Goal: Information Seeking & Learning: Compare options

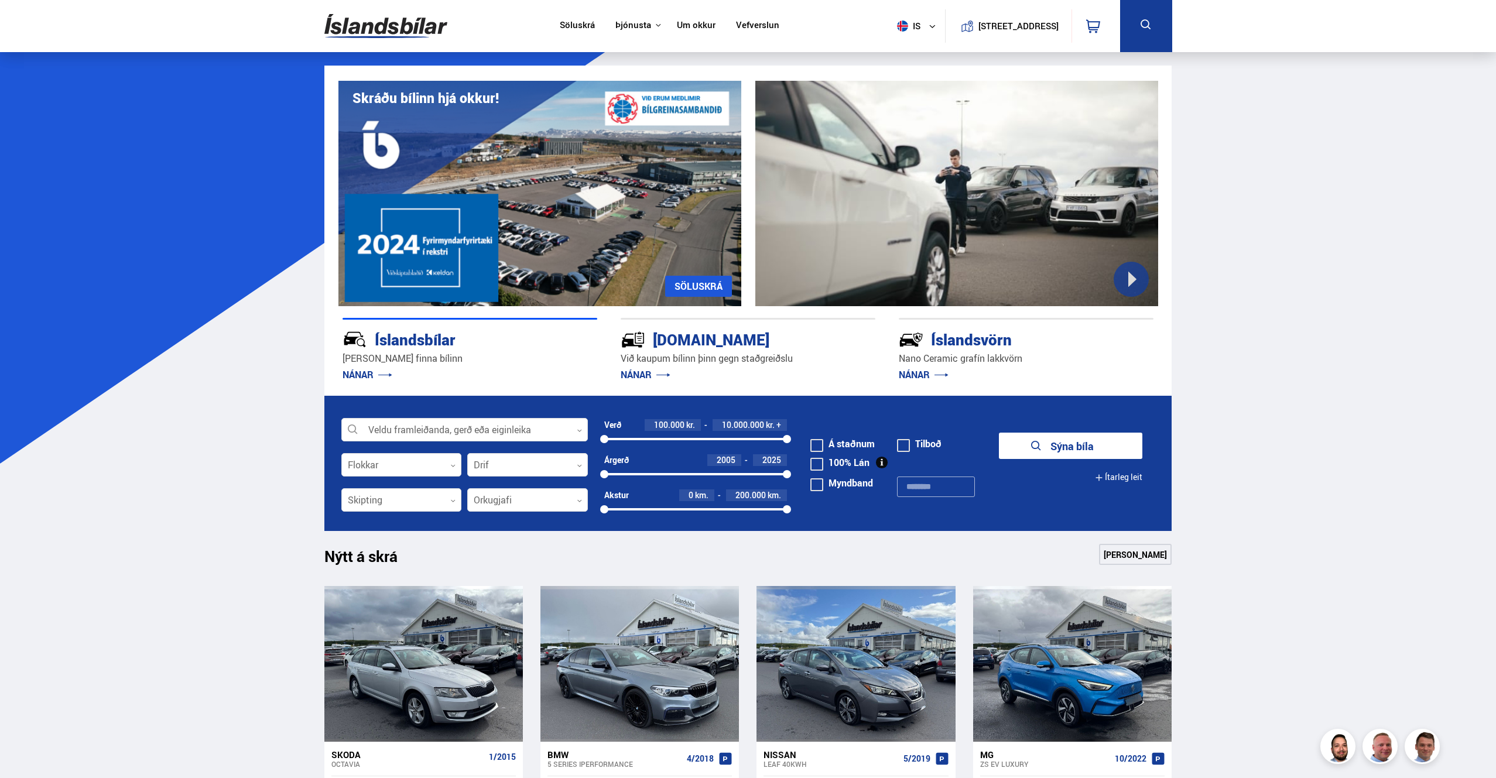
click at [821, 449] on span at bounding box center [816, 445] width 13 height 13
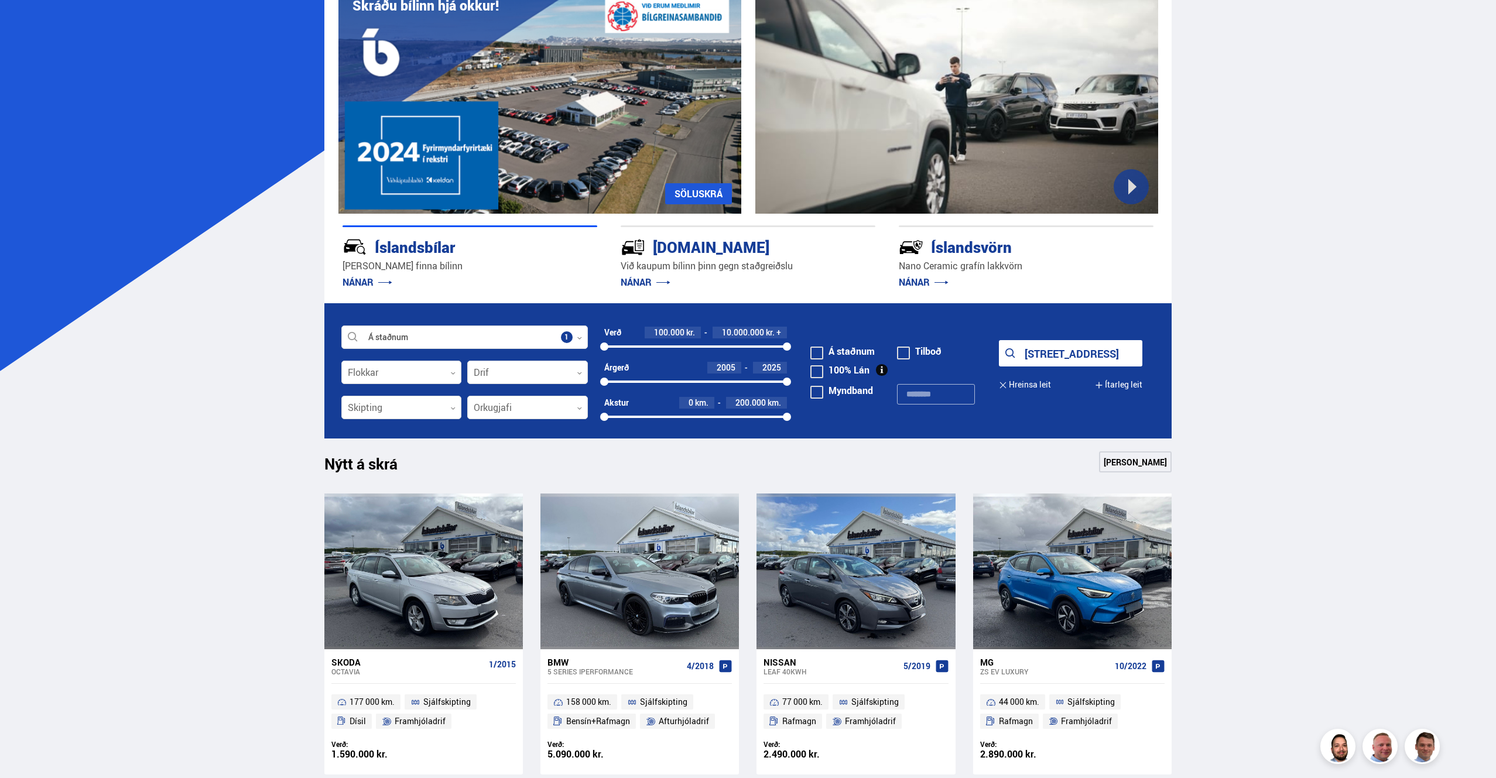
scroll to position [190, 0]
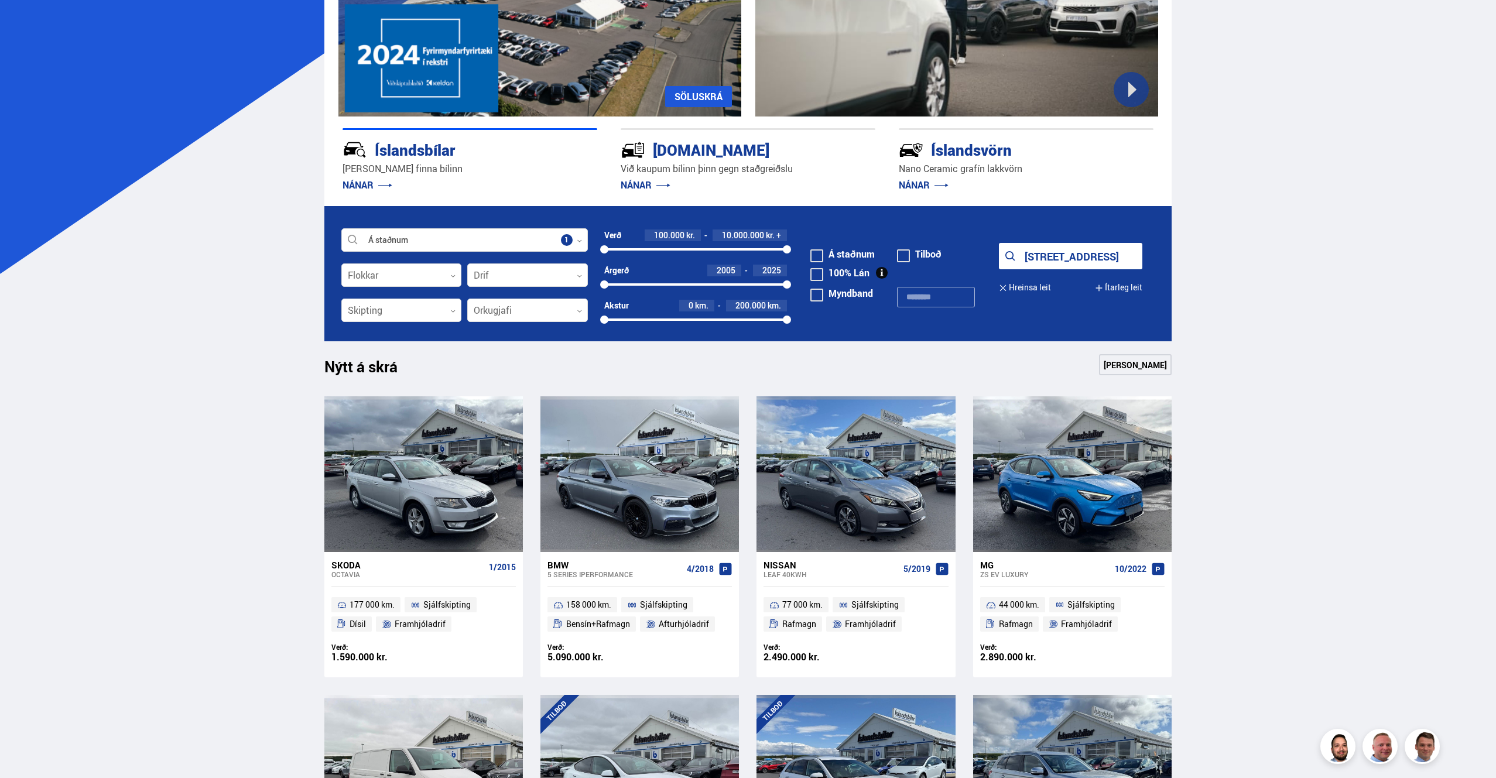
click at [1046, 261] on button "[STREET_ADDRESS]" at bounding box center [1070, 256] width 143 height 26
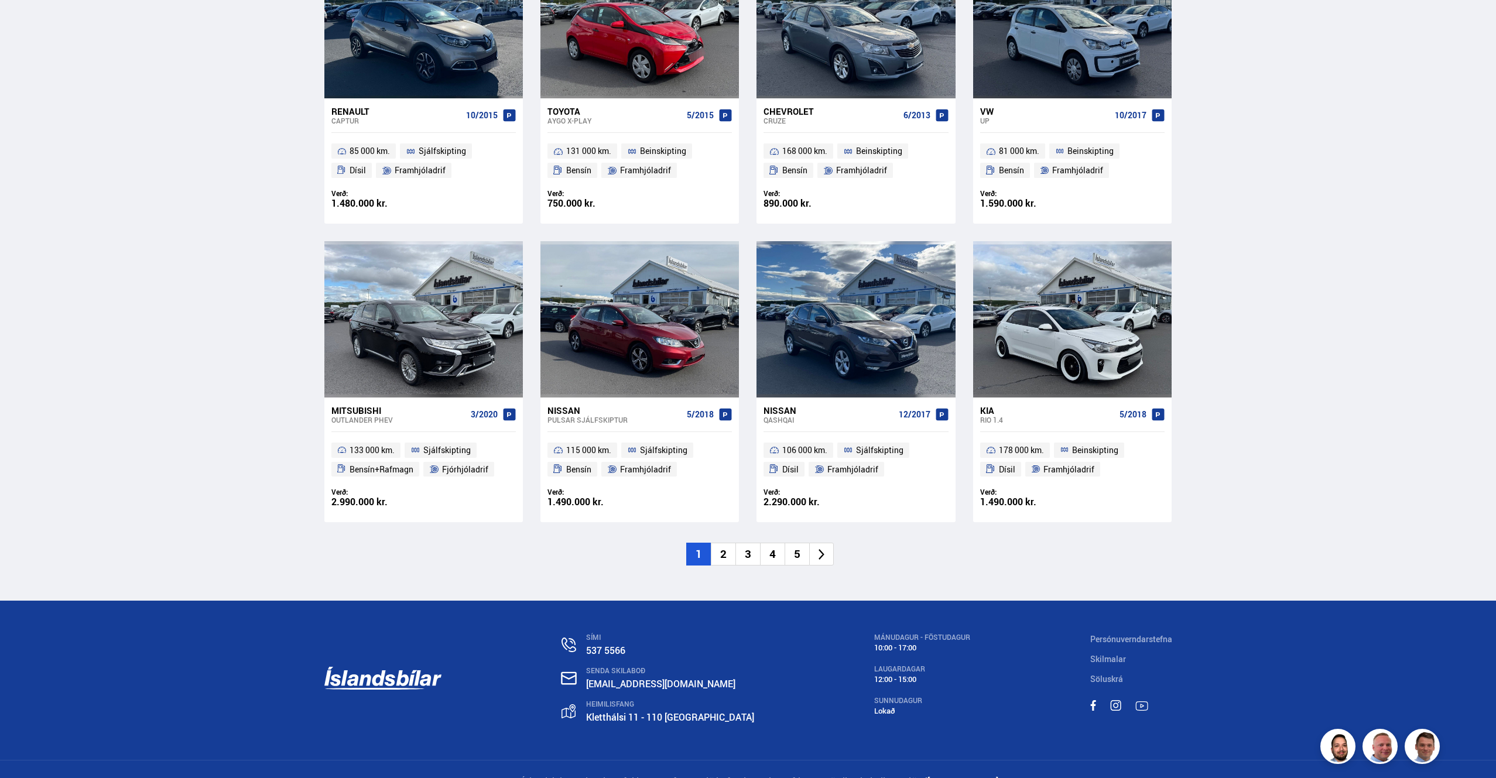
scroll to position [1541, 0]
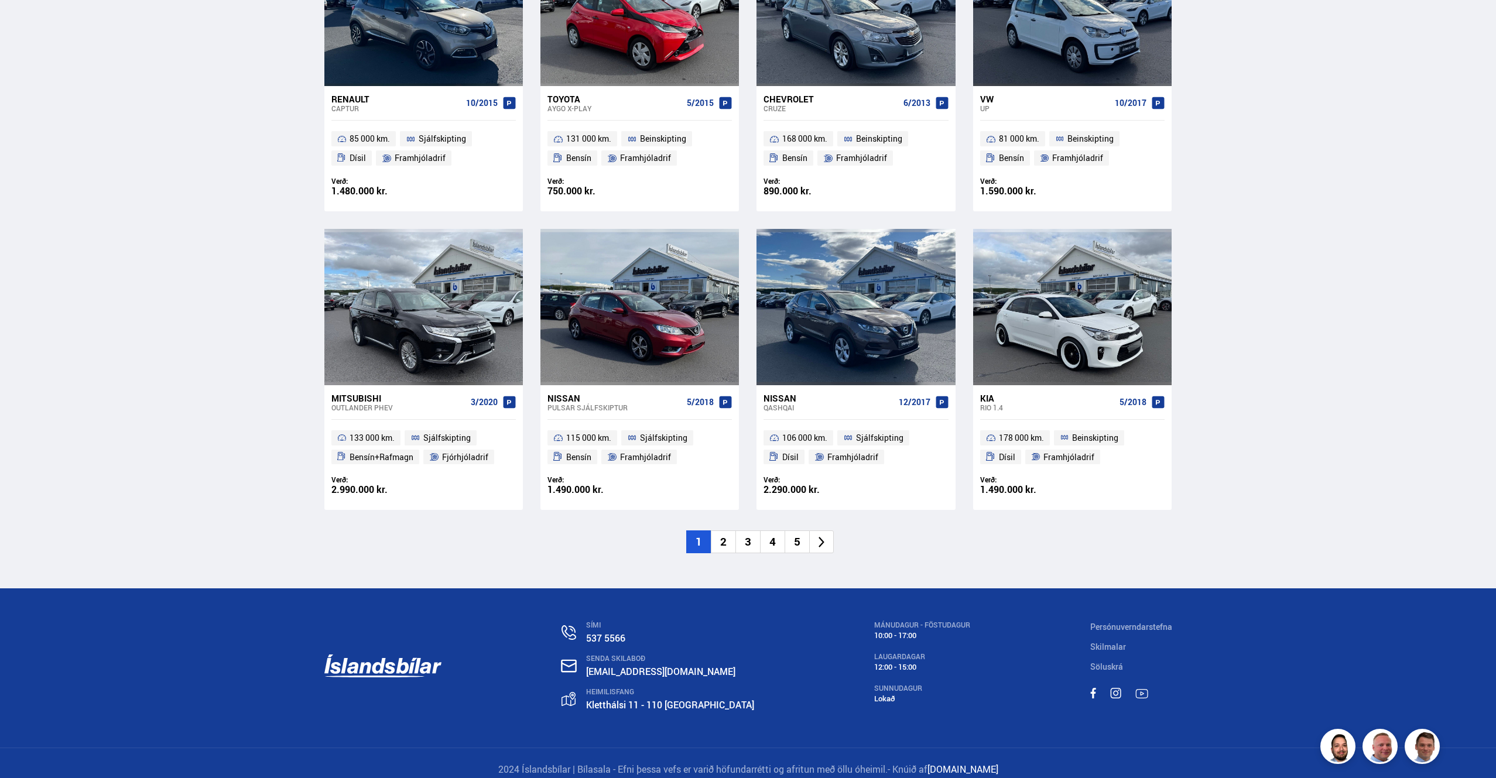
click at [723, 535] on li "2" at bounding box center [723, 542] width 25 height 23
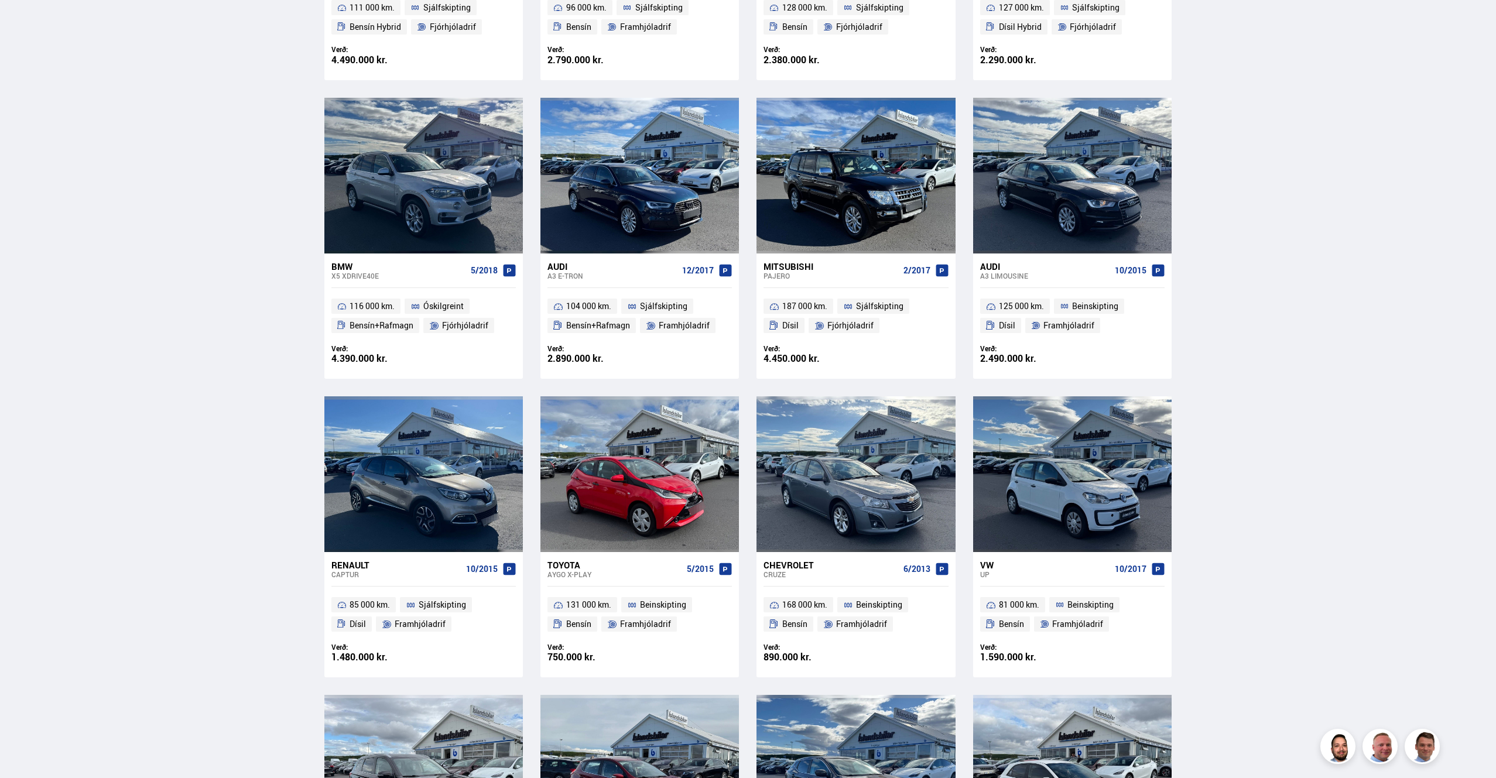
scroll to position [769, 0]
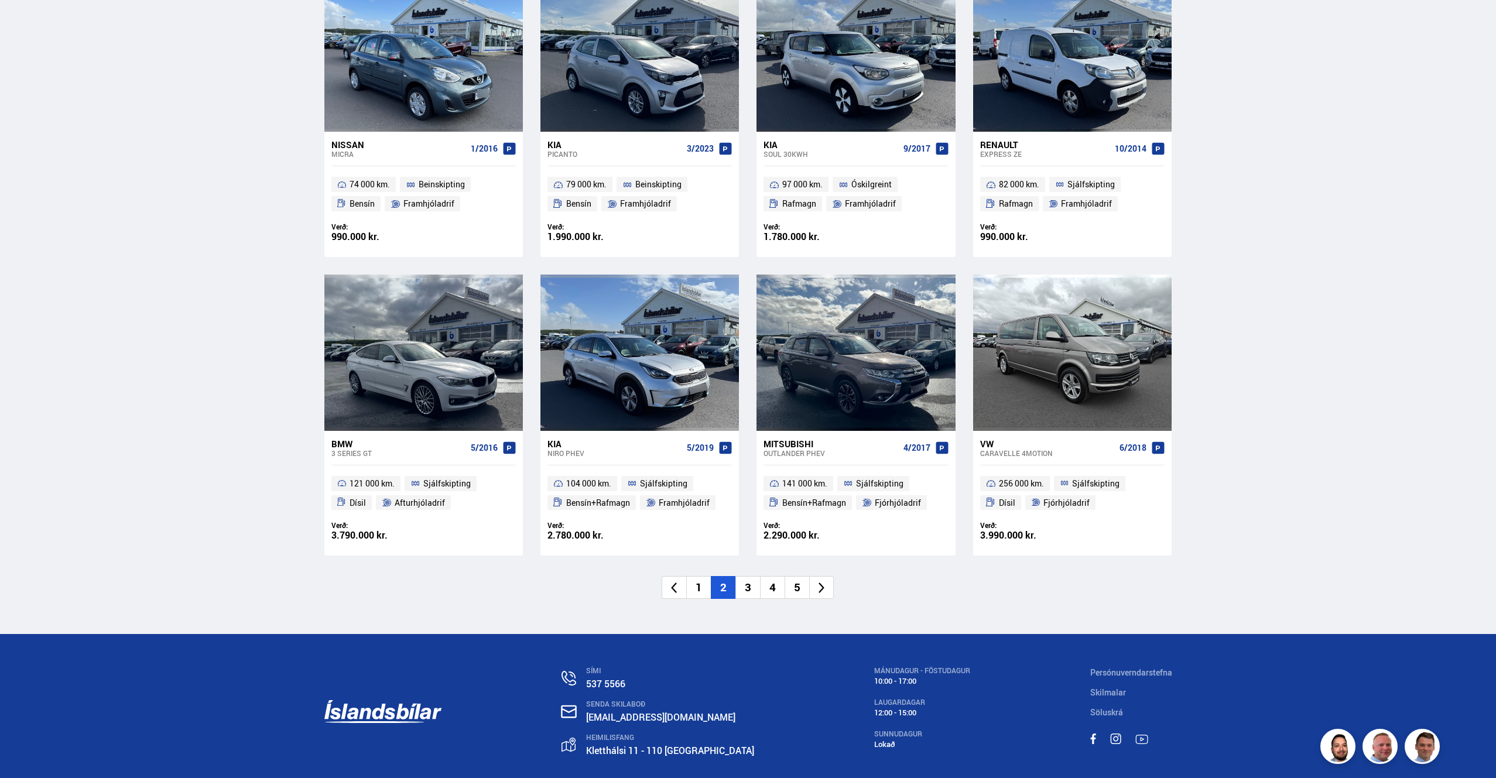
scroll to position [1532, 0]
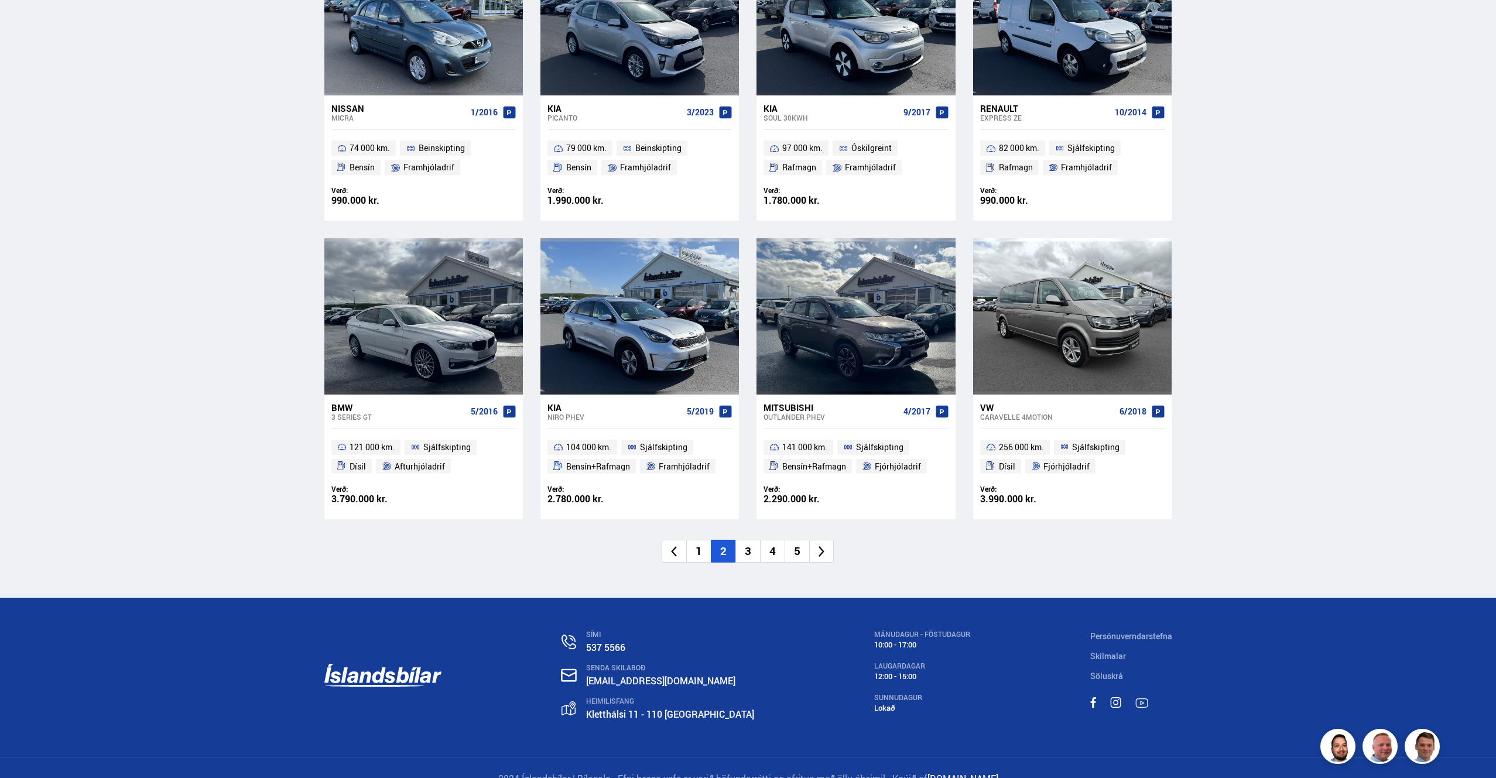
click at [749, 548] on li "3" at bounding box center [747, 551] width 25 height 23
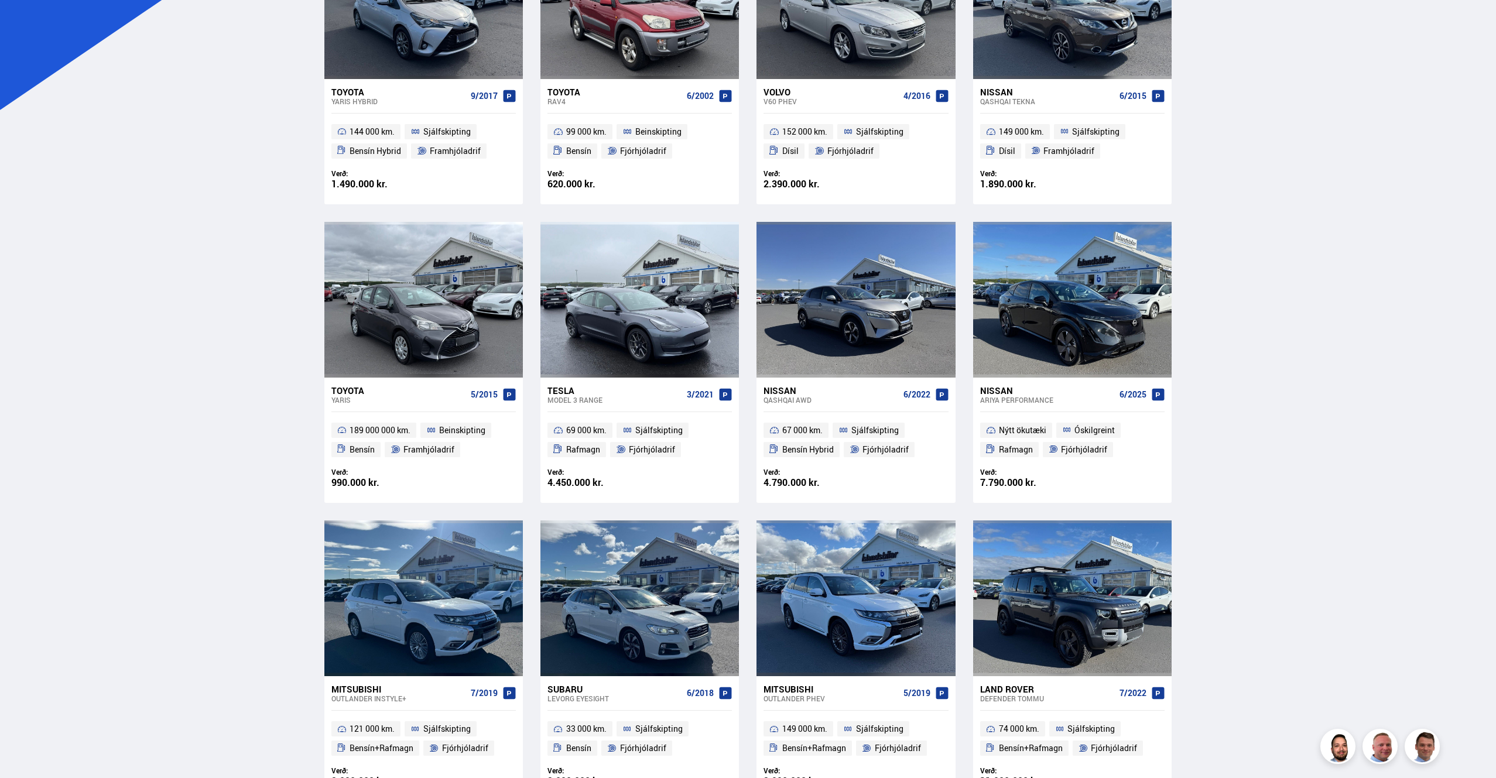
scroll to position [15, 0]
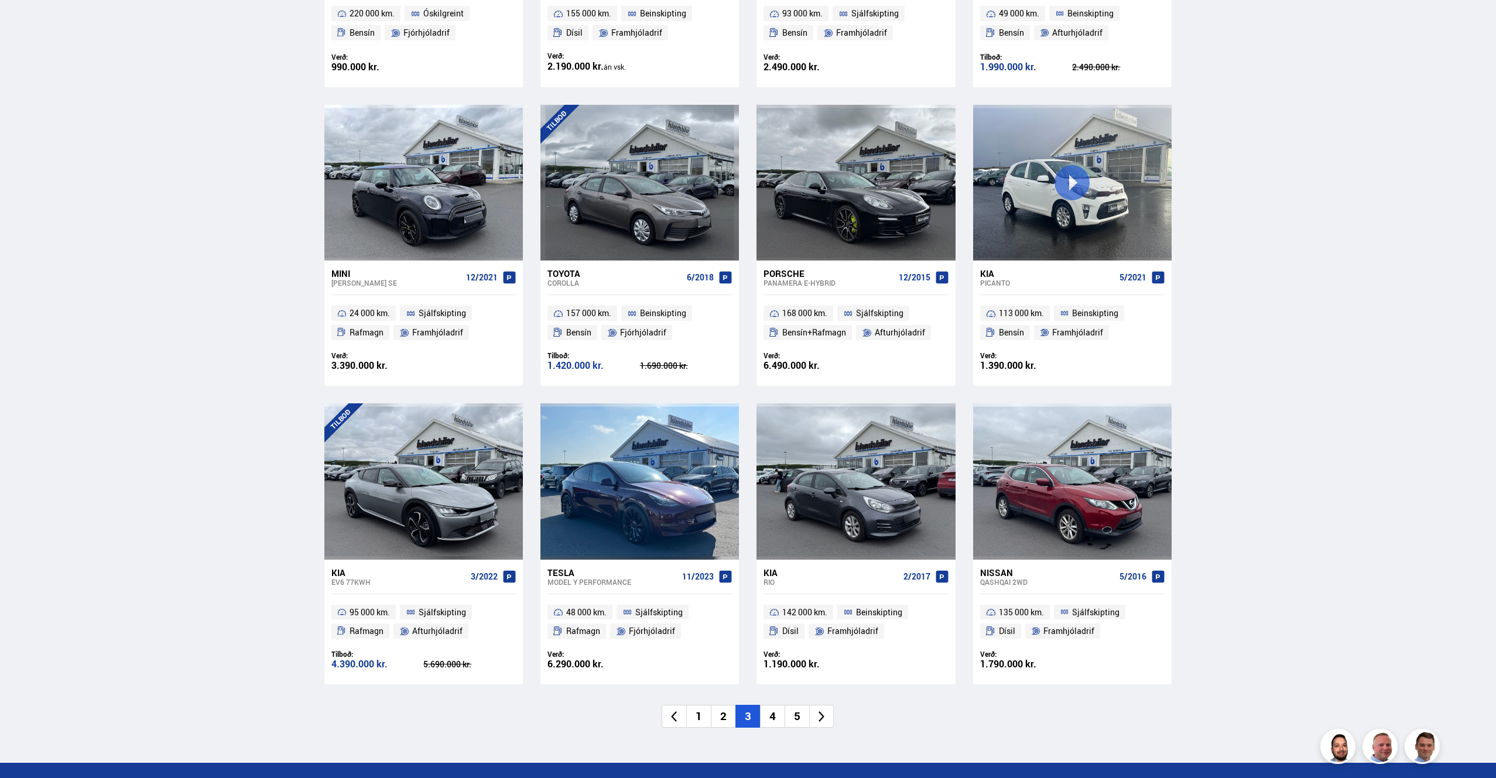
scroll to position [1534, 0]
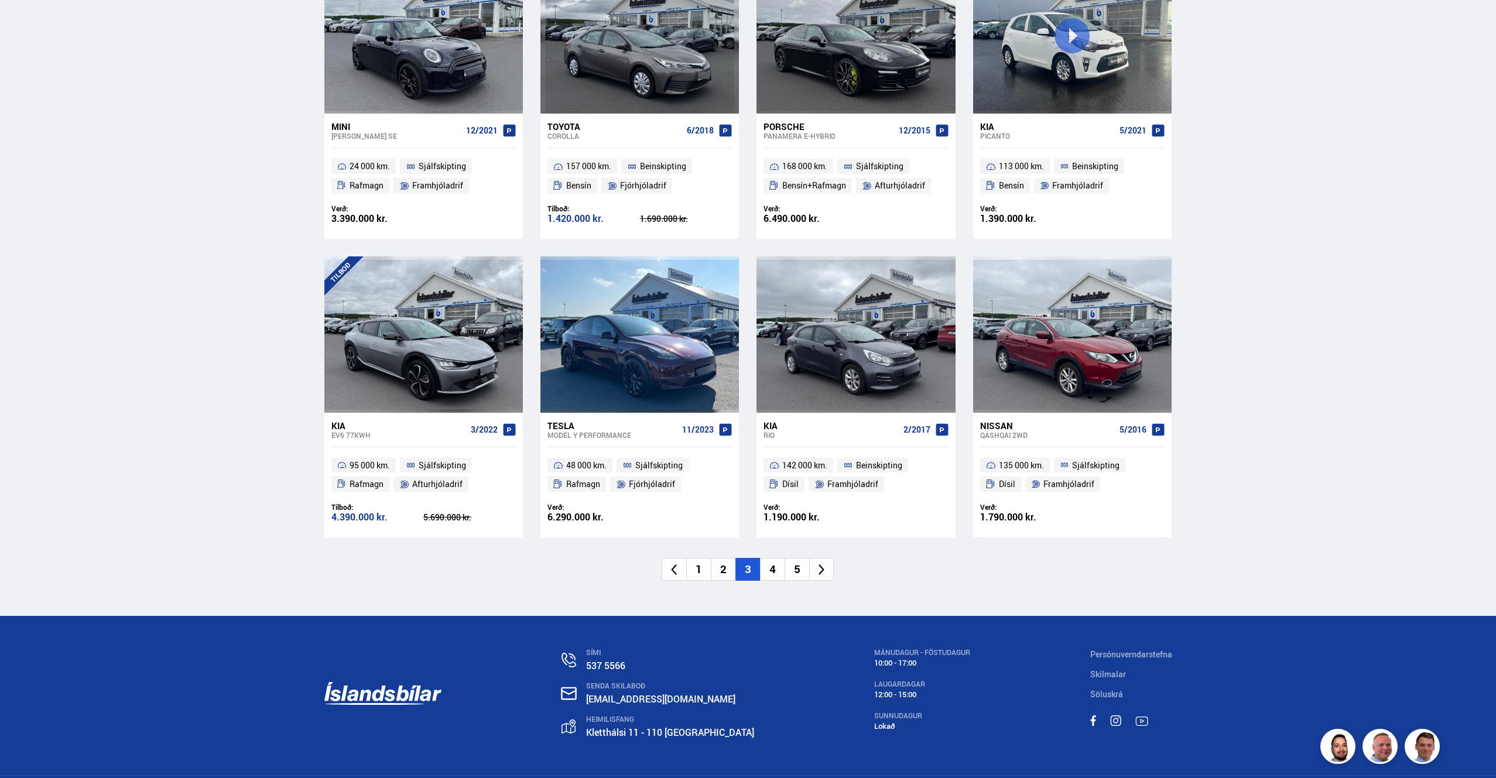
click at [772, 558] on li "4" at bounding box center [772, 569] width 25 height 23
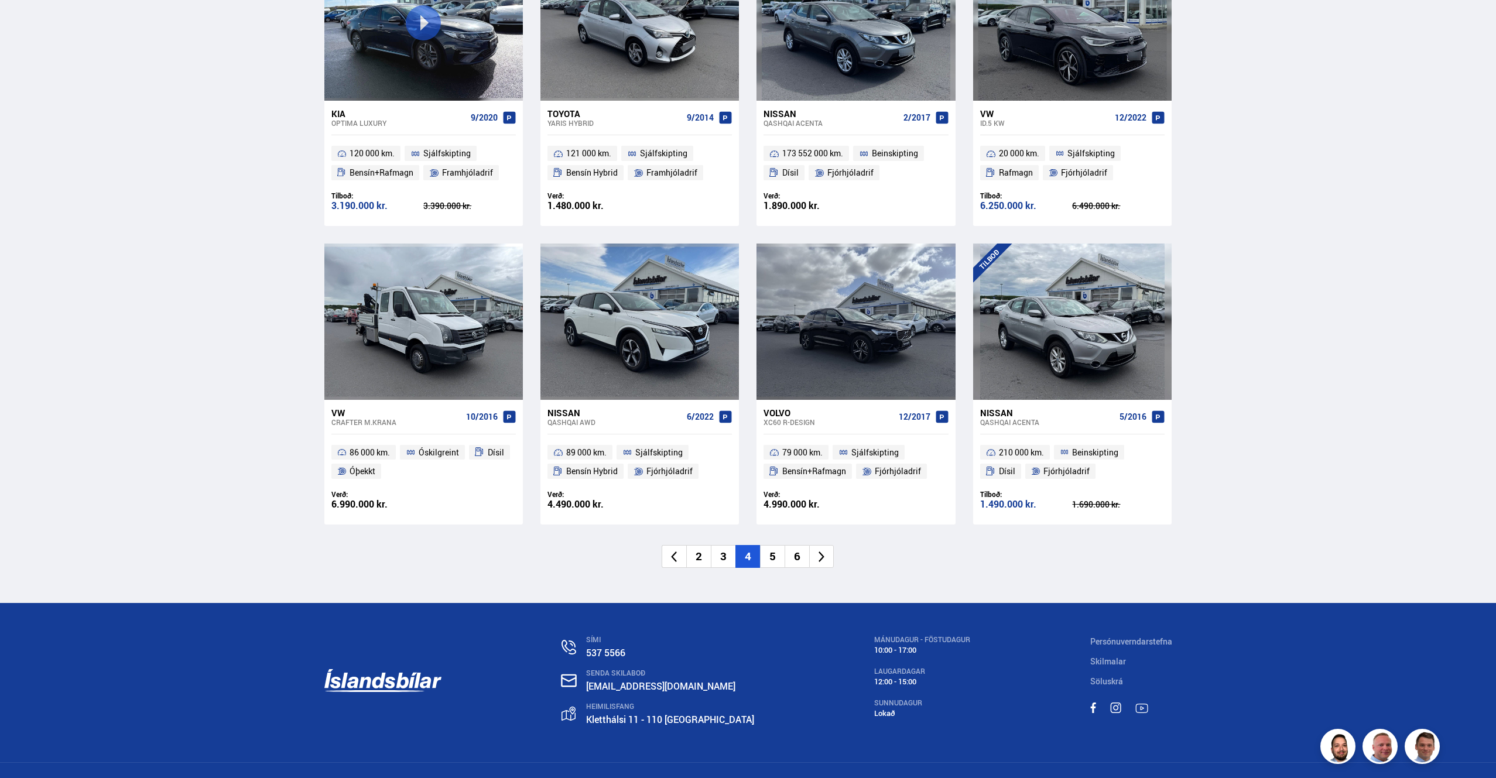
scroll to position [1554, 0]
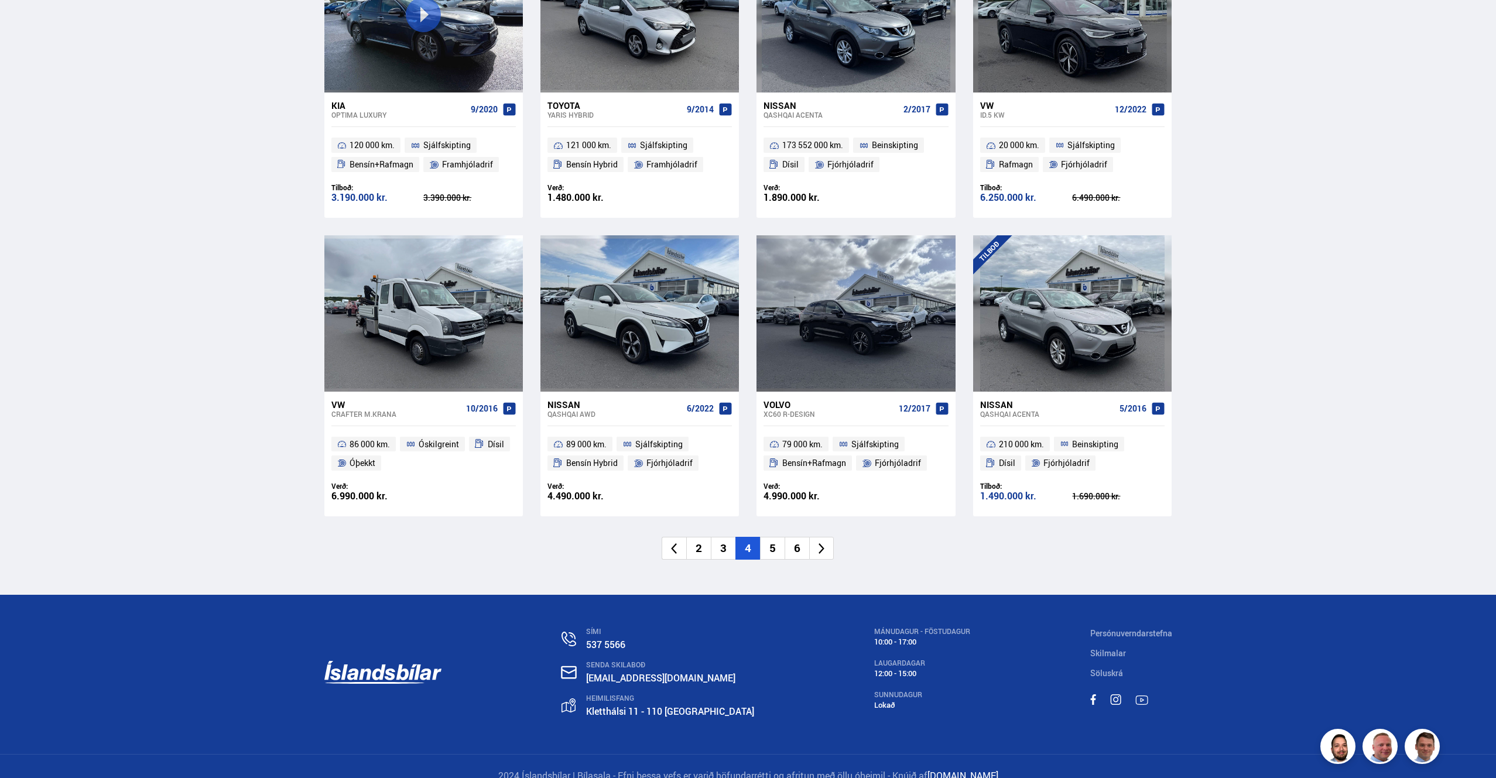
click at [769, 537] on li "5" at bounding box center [772, 548] width 25 height 23
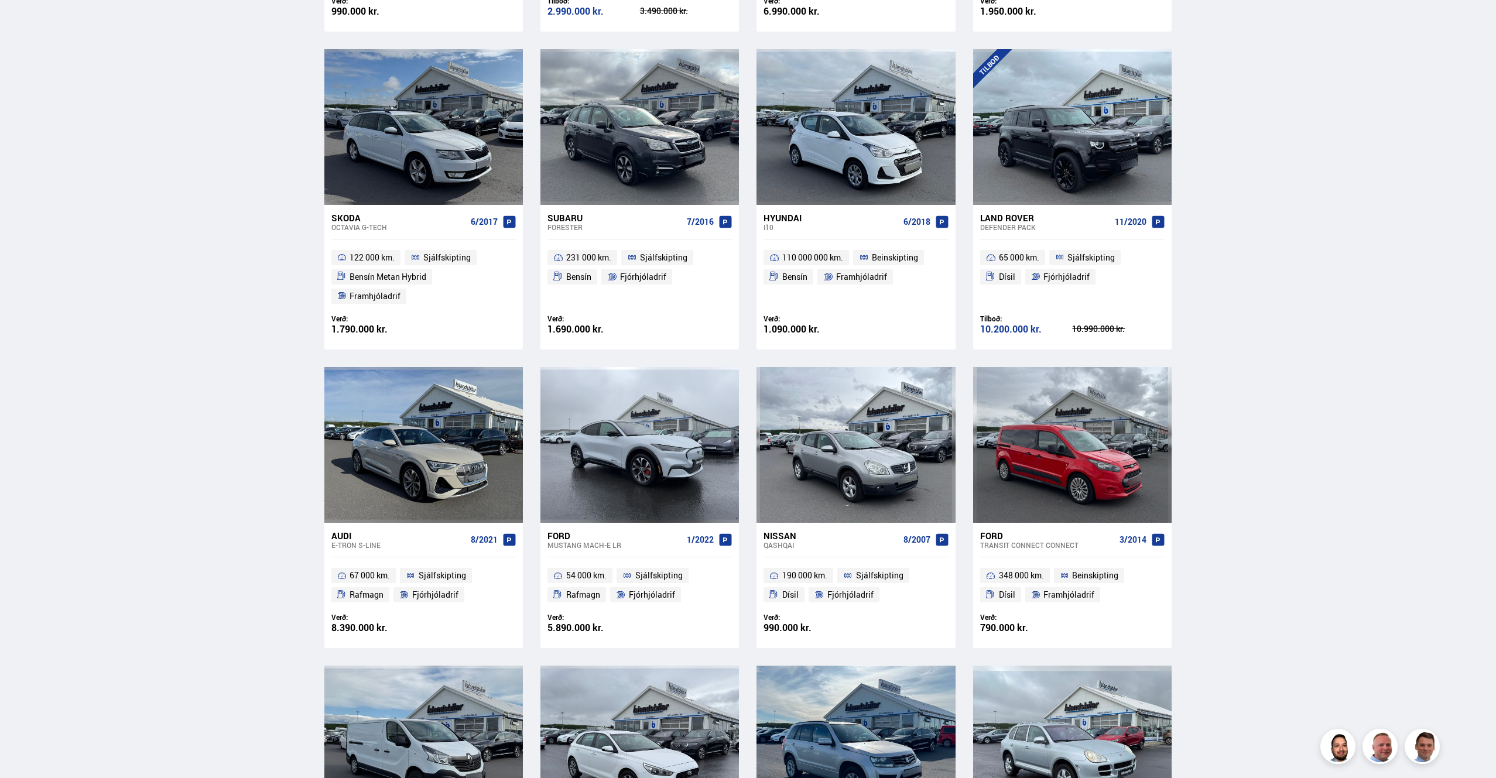
scroll to position [43, 0]
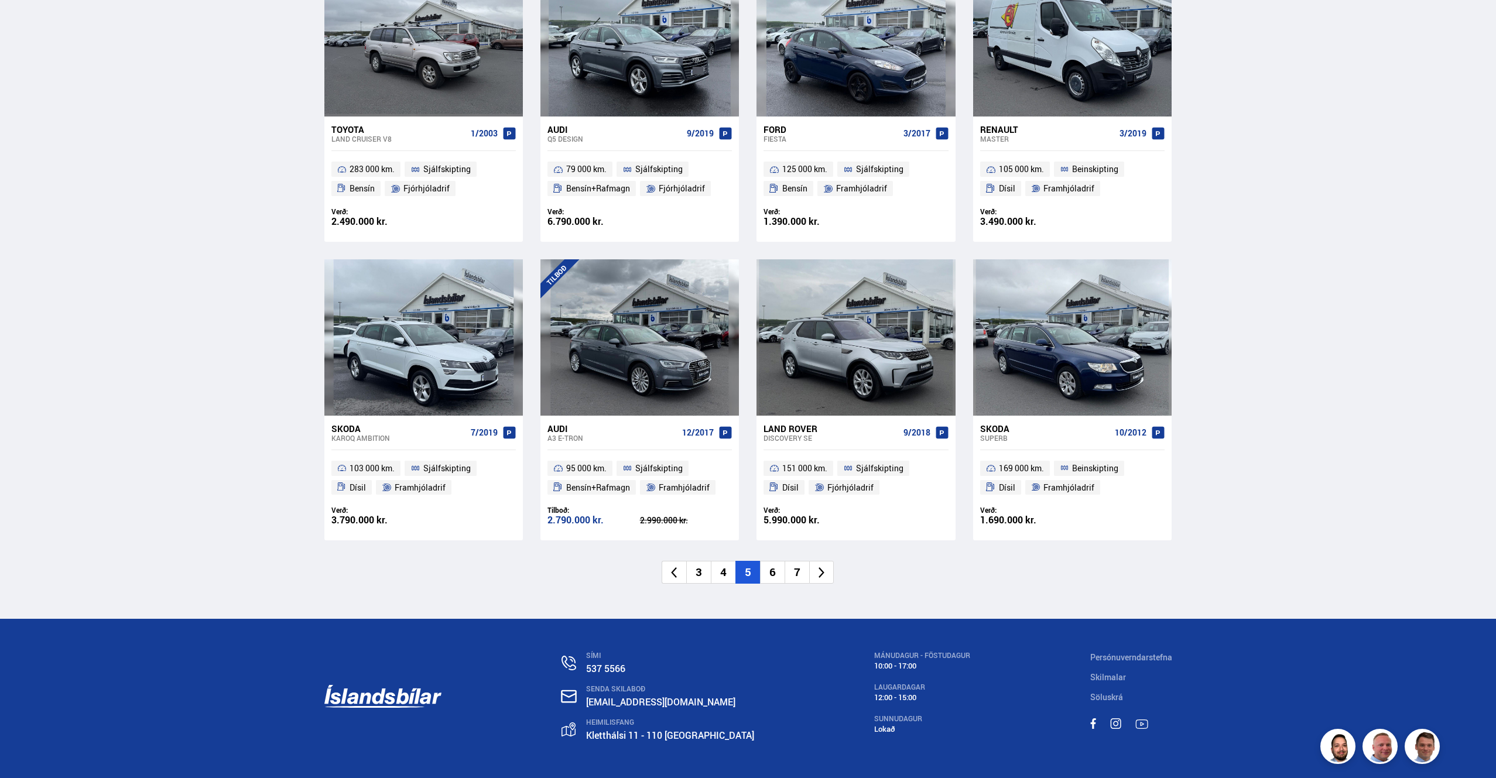
scroll to position [1520, 0]
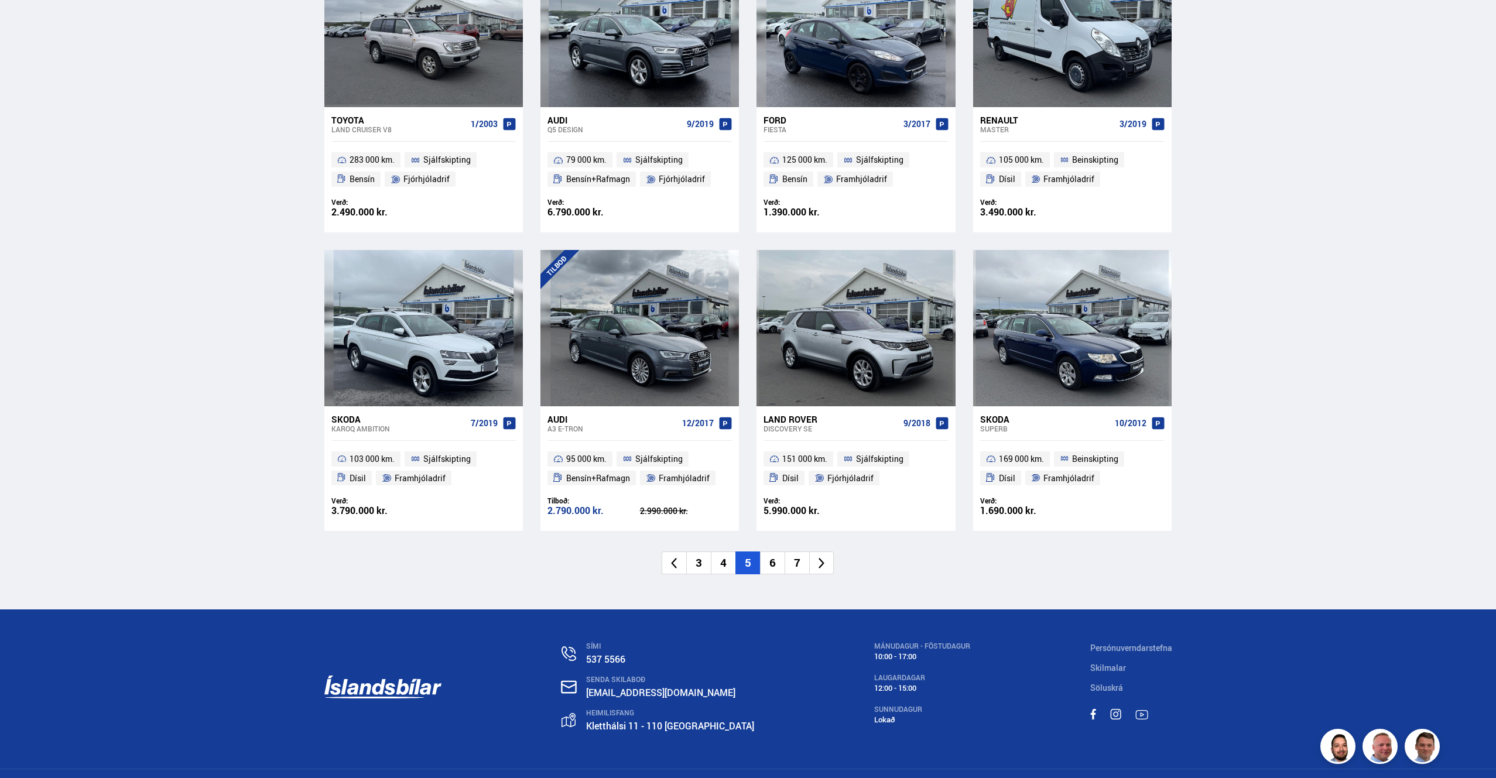
click at [817, 559] on icon at bounding box center [821, 563] width 13 height 13
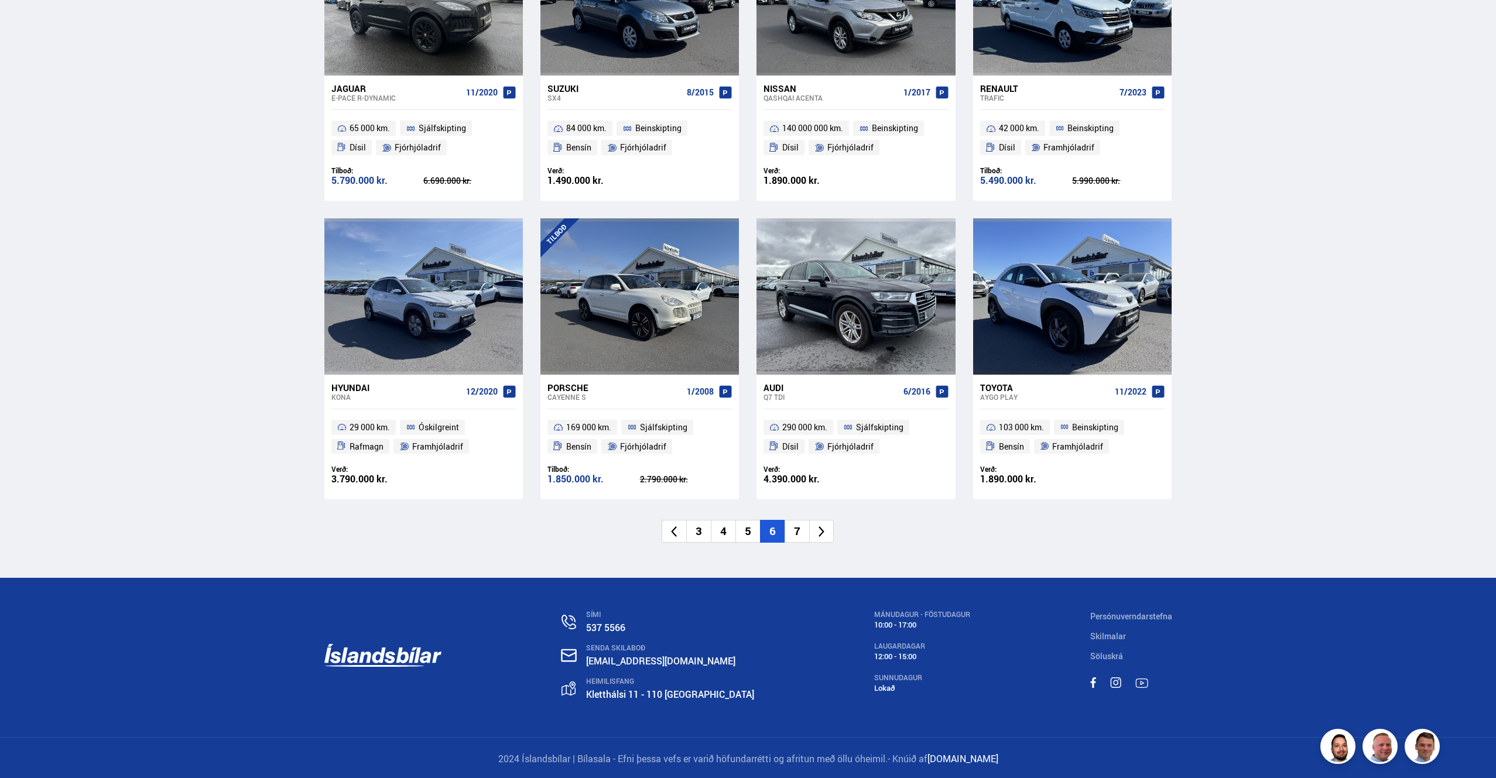
scroll to position [1554, 0]
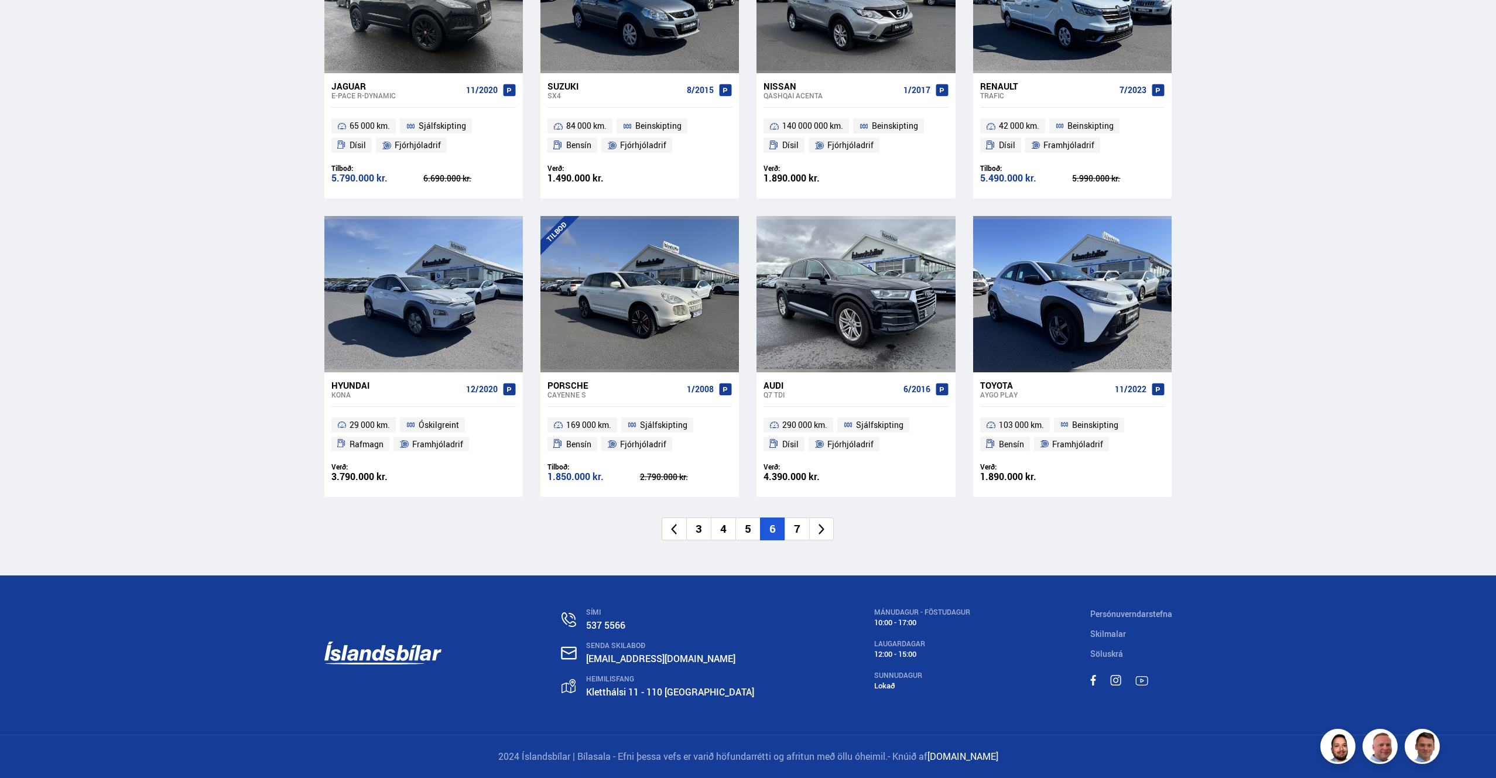
click at [799, 526] on li "7" at bounding box center [797, 529] width 25 height 23
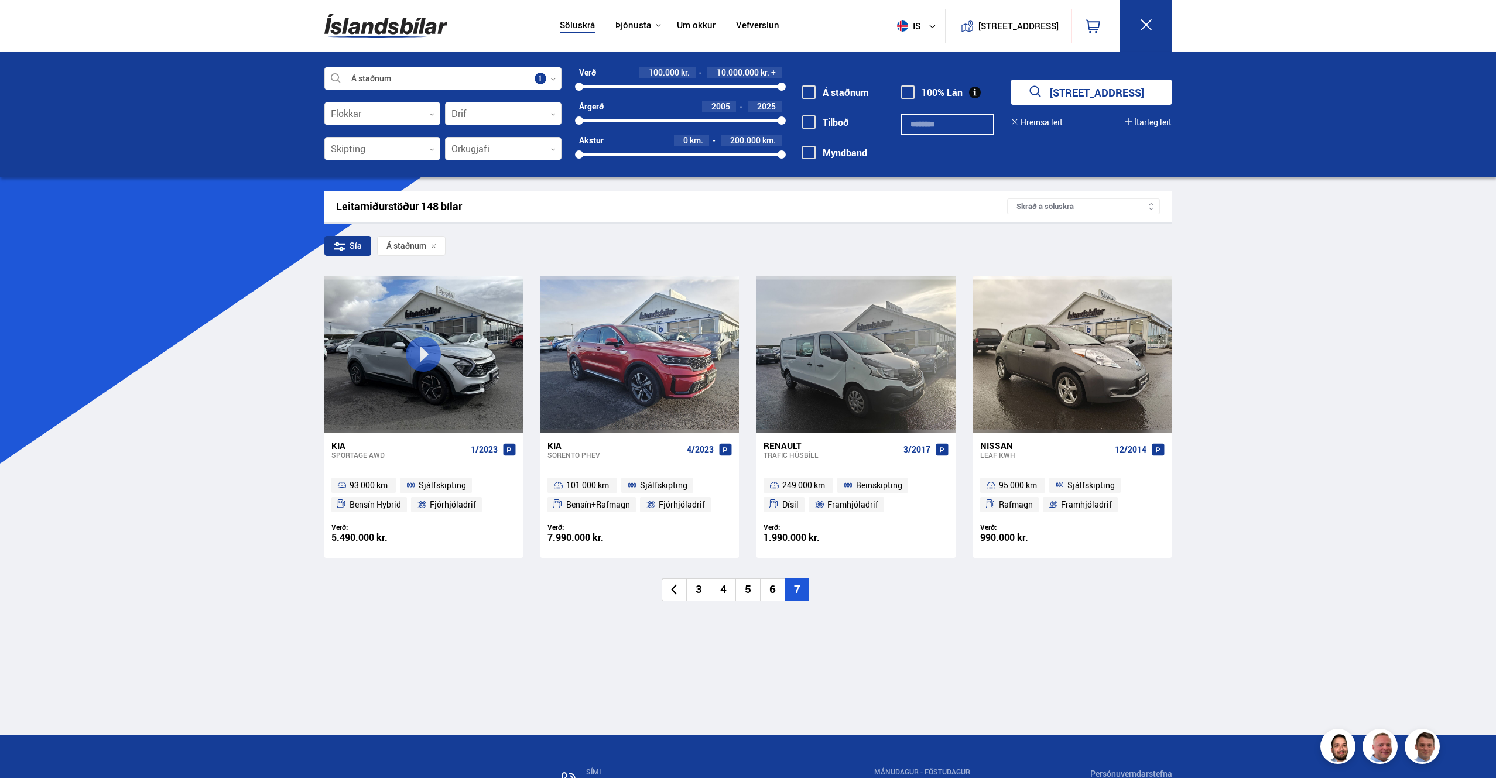
click at [361, 536] on div "5.490.000 kr." at bounding box center [377, 538] width 93 height 10
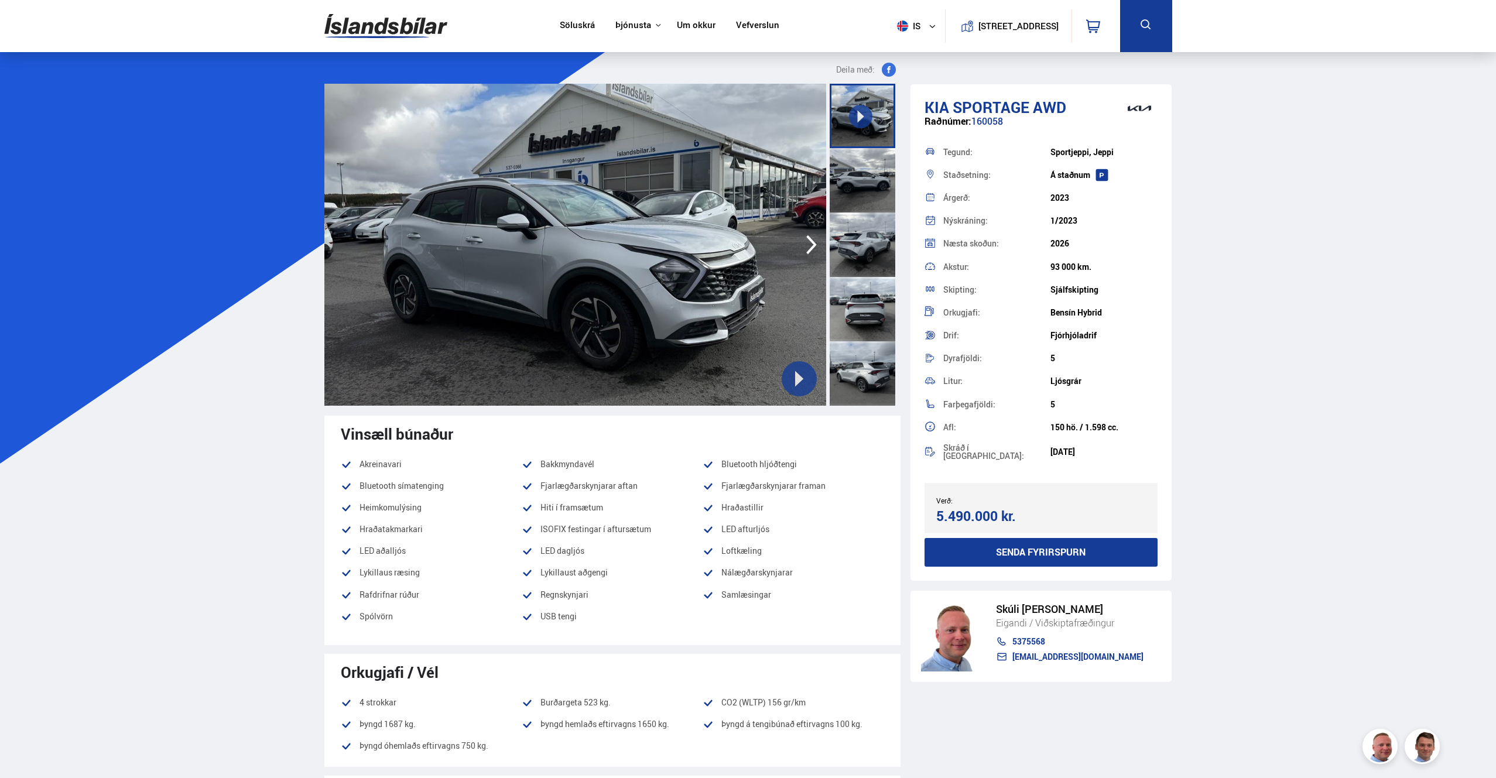
click at [862, 176] on div at bounding box center [863, 180] width 66 height 64
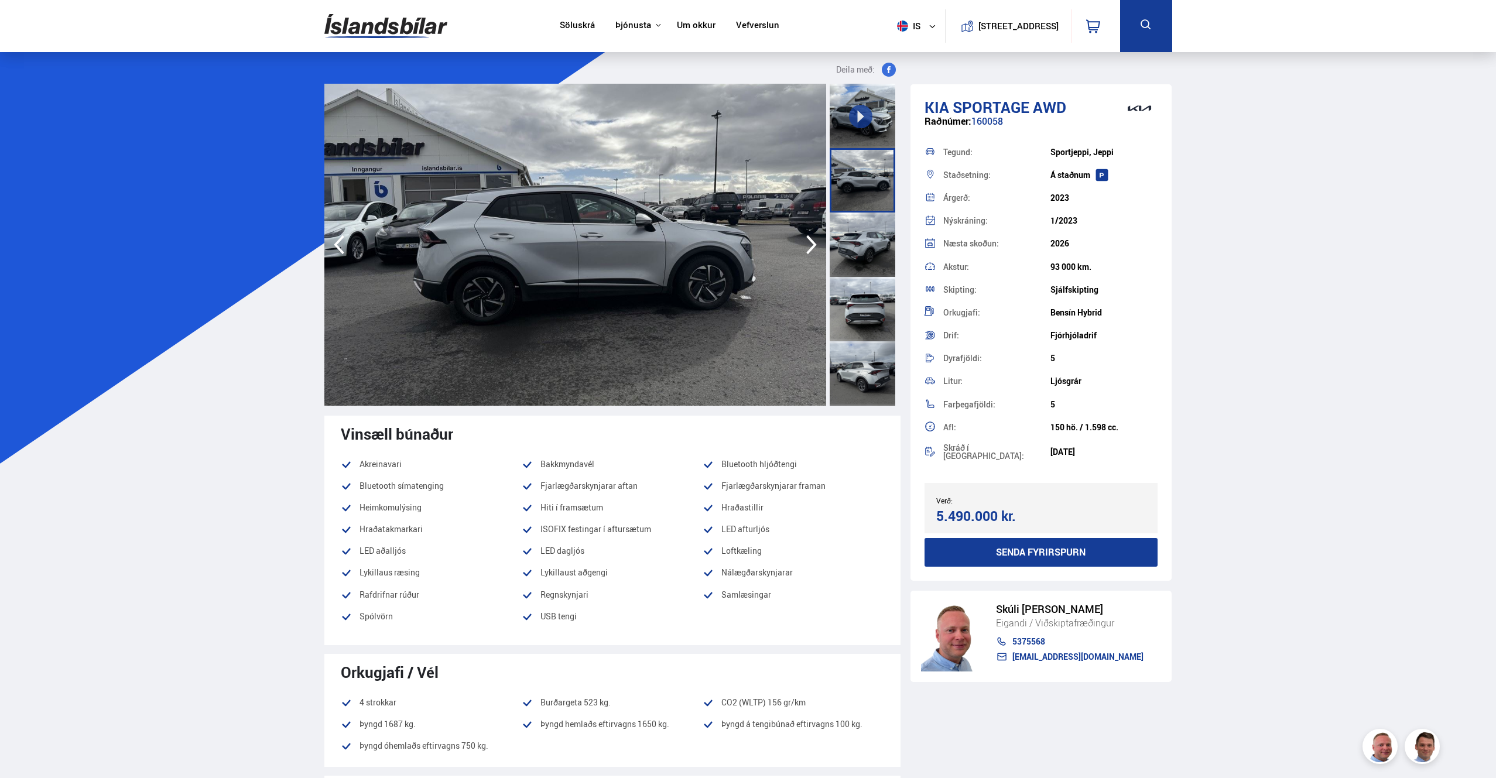
click at [860, 247] on div at bounding box center [863, 245] width 66 height 64
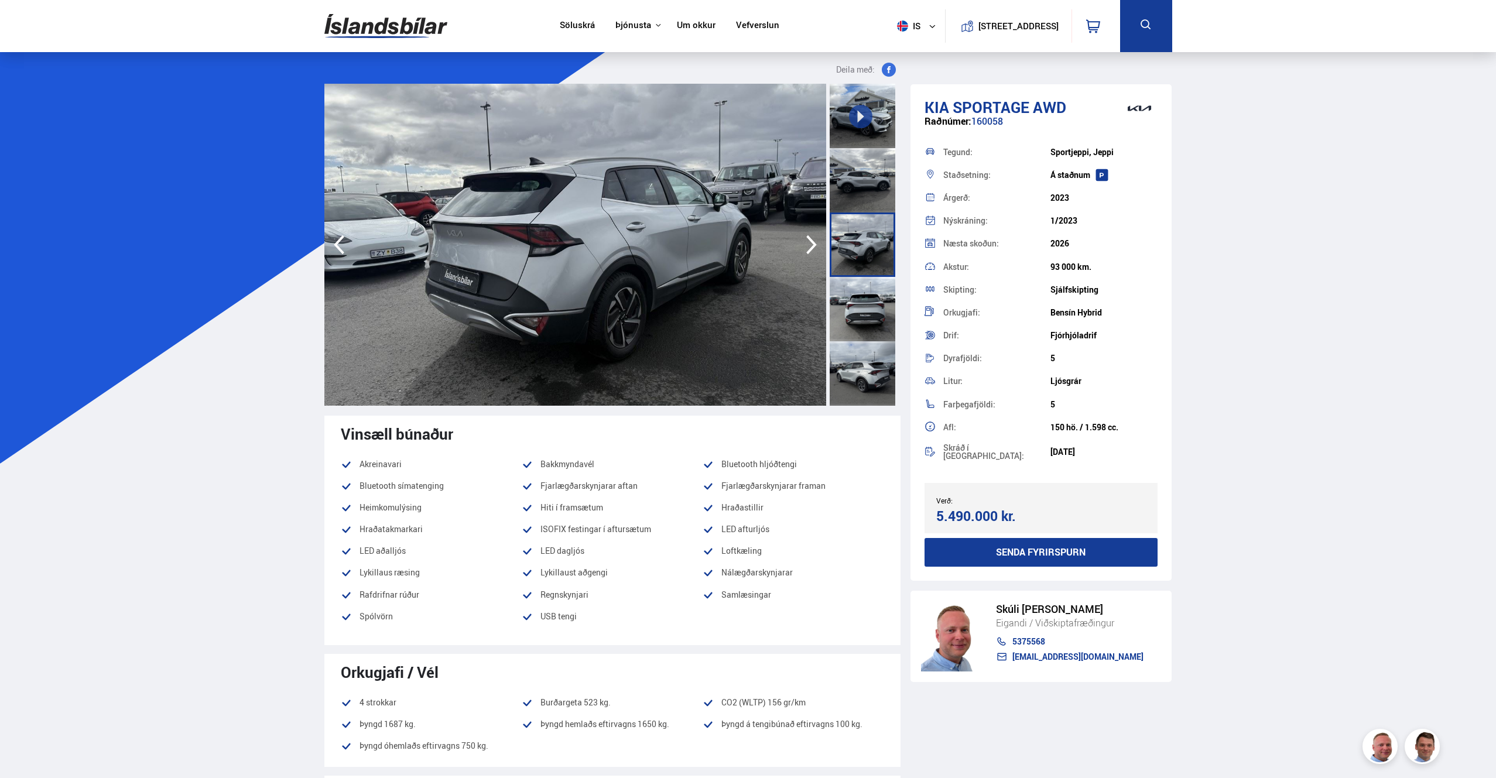
click at [862, 299] on div at bounding box center [863, 309] width 66 height 64
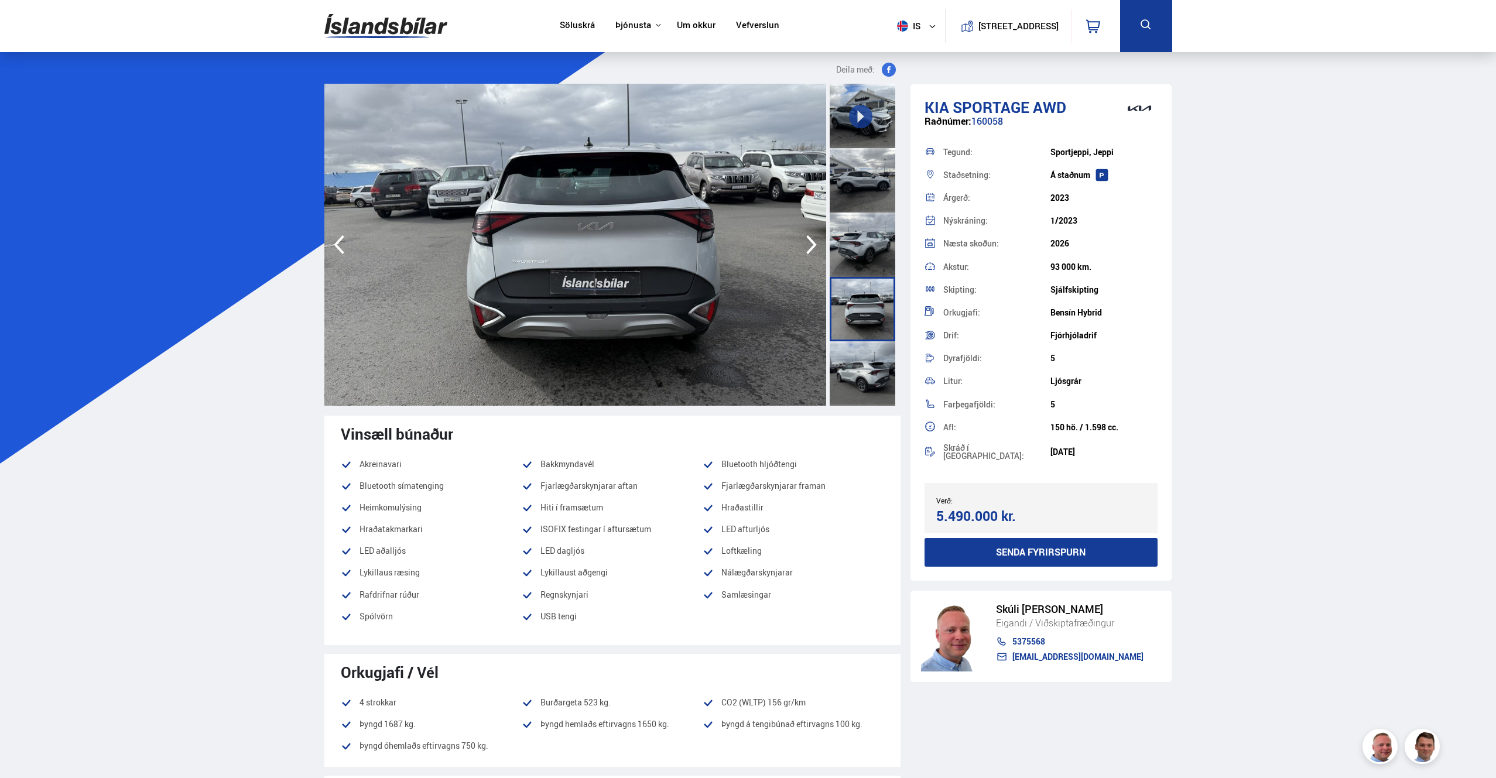
click at [854, 360] on div at bounding box center [863, 373] width 66 height 64
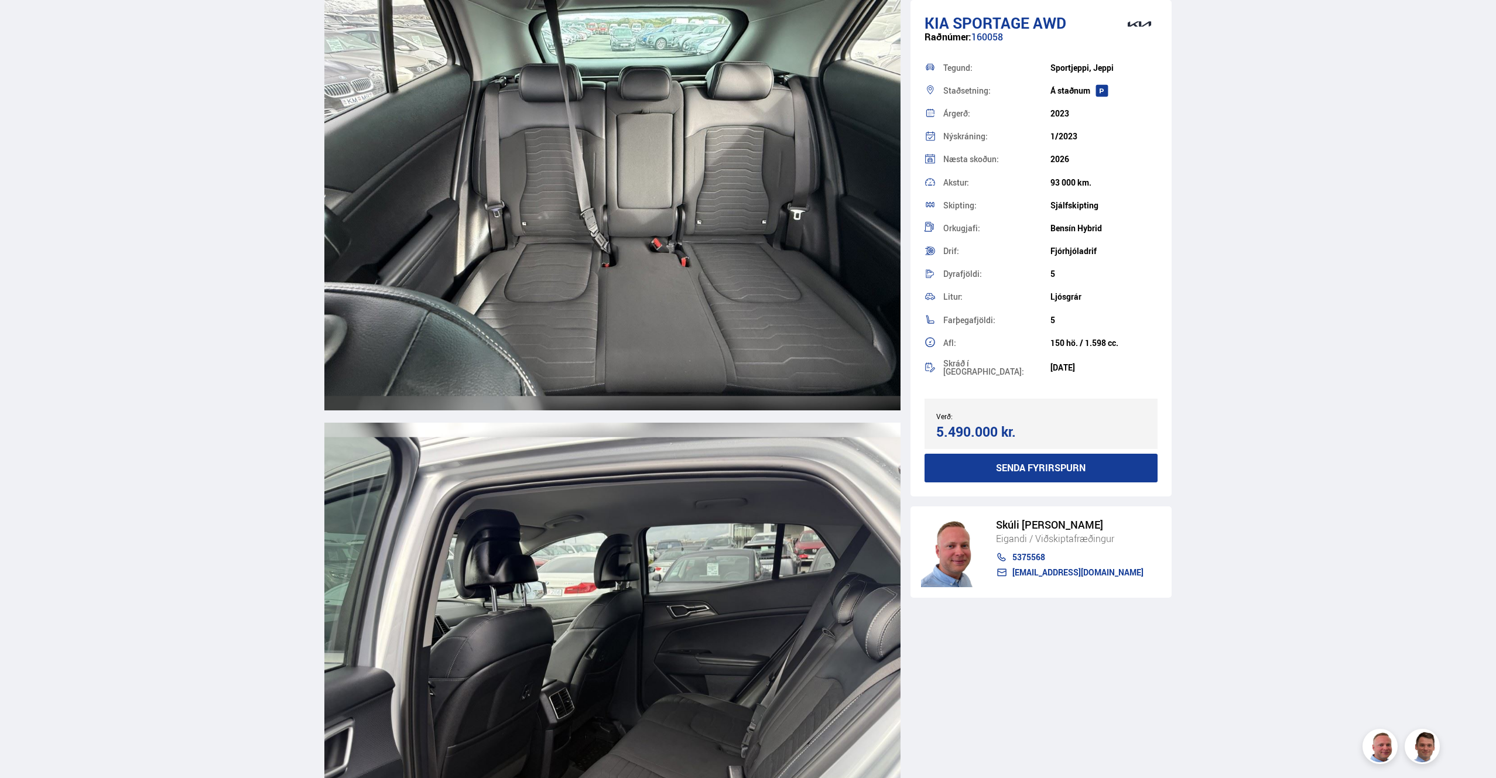
scroll to position [8950, 0]
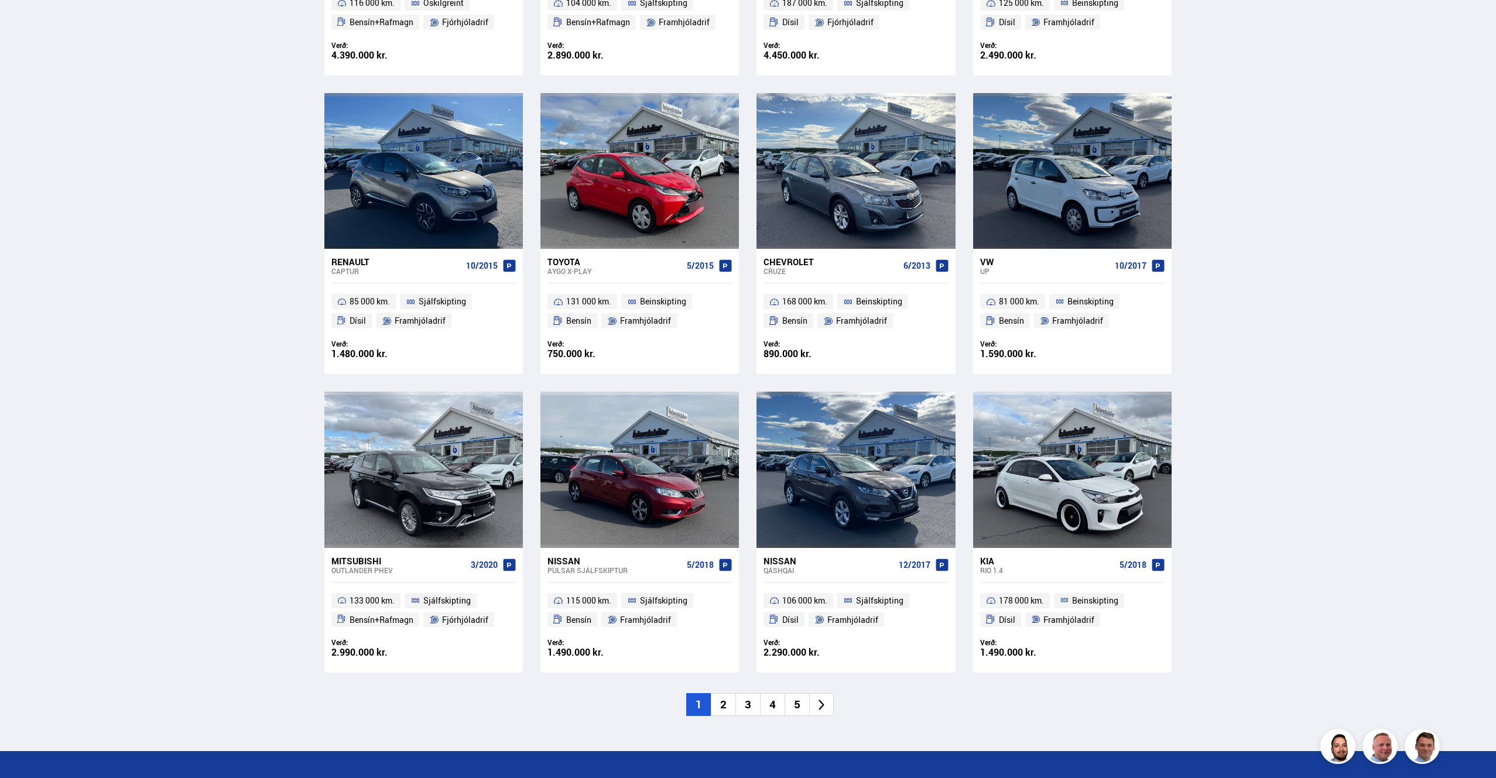
scroll to position [1554, 0]
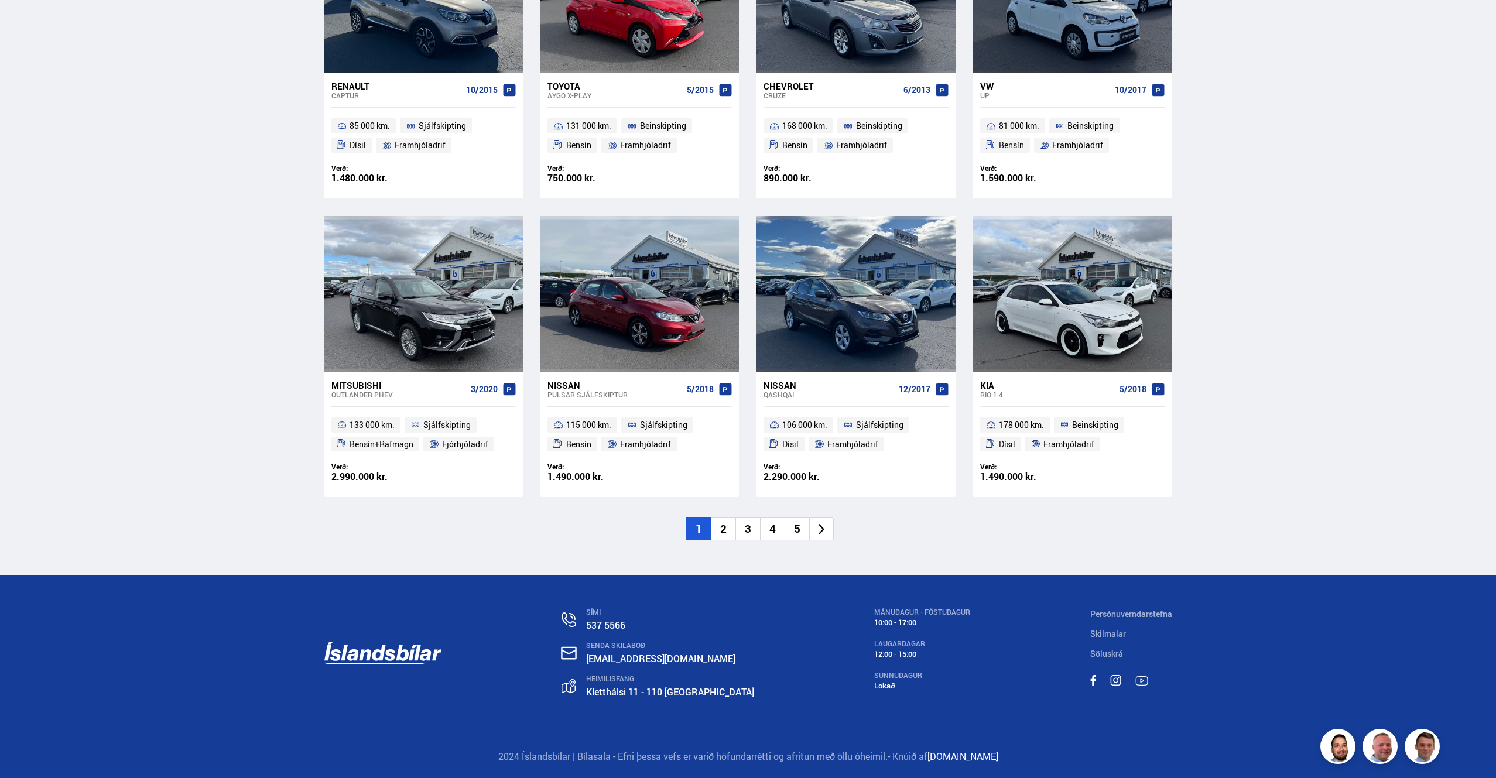
click at [826, 526] on icon at bounding box center [821, 529] width 13 height 13
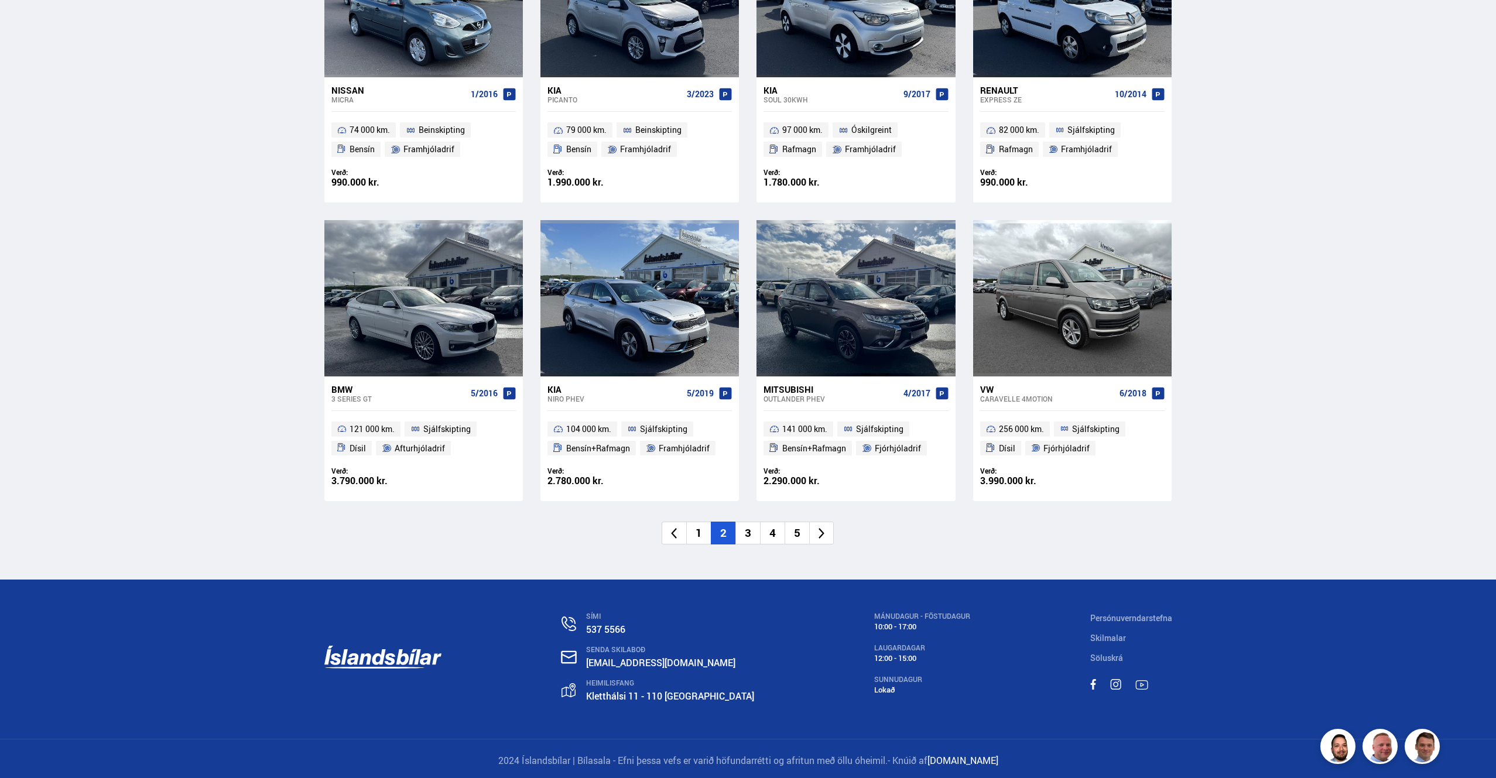
scroll to position [1554, 0]
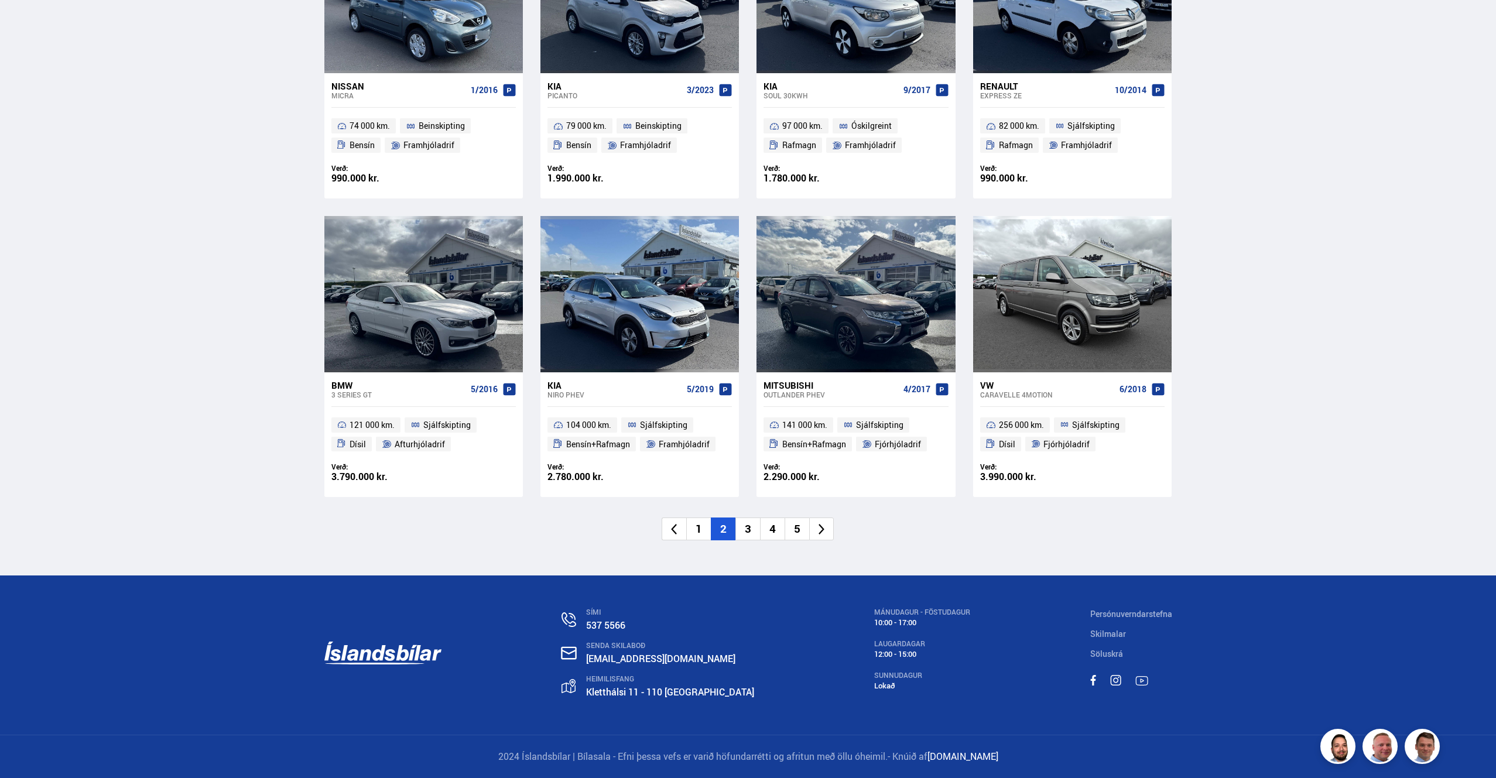
click at [820, 529] on icon at bounding box center [821, 529] width 13 height 13
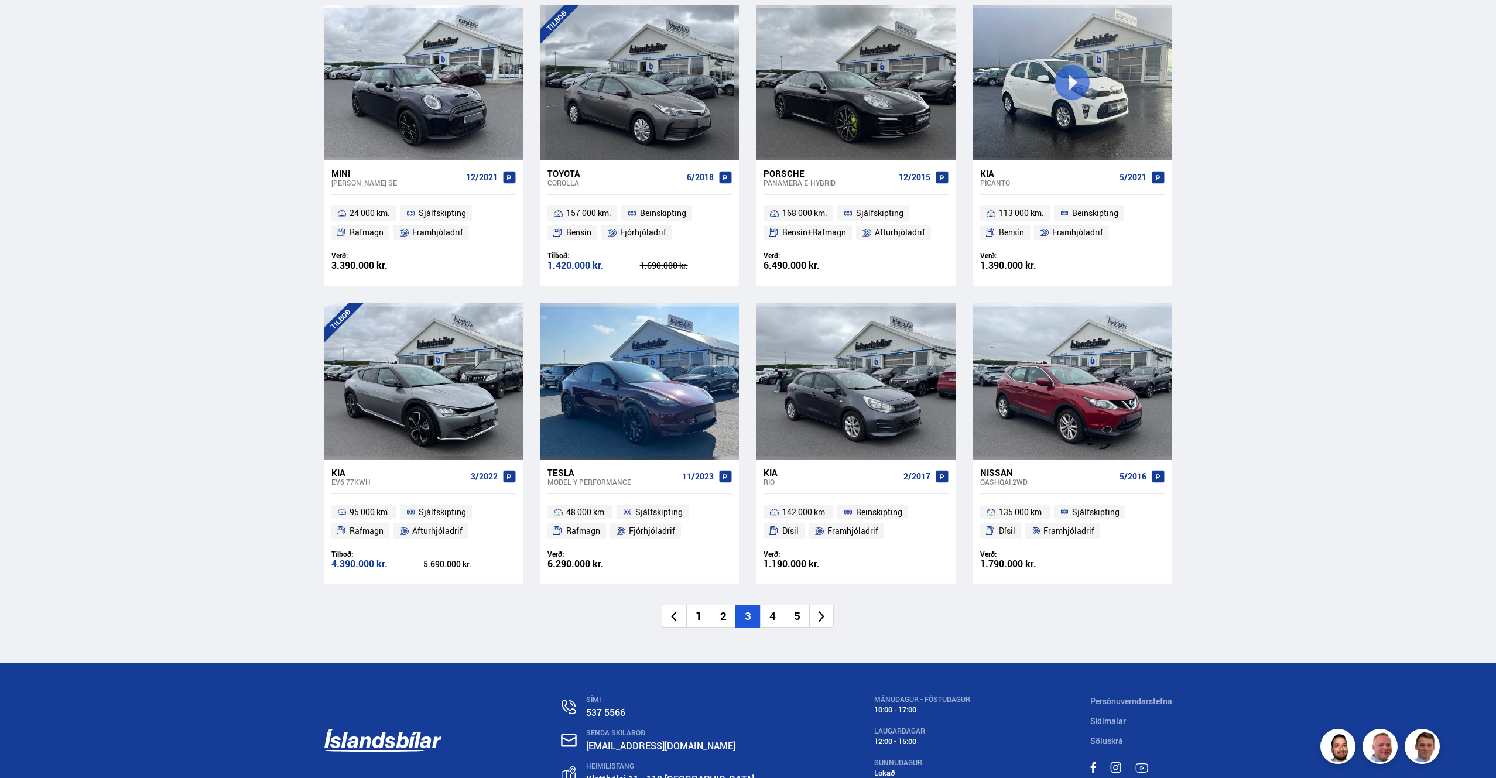
scroll to position [1555, 0]
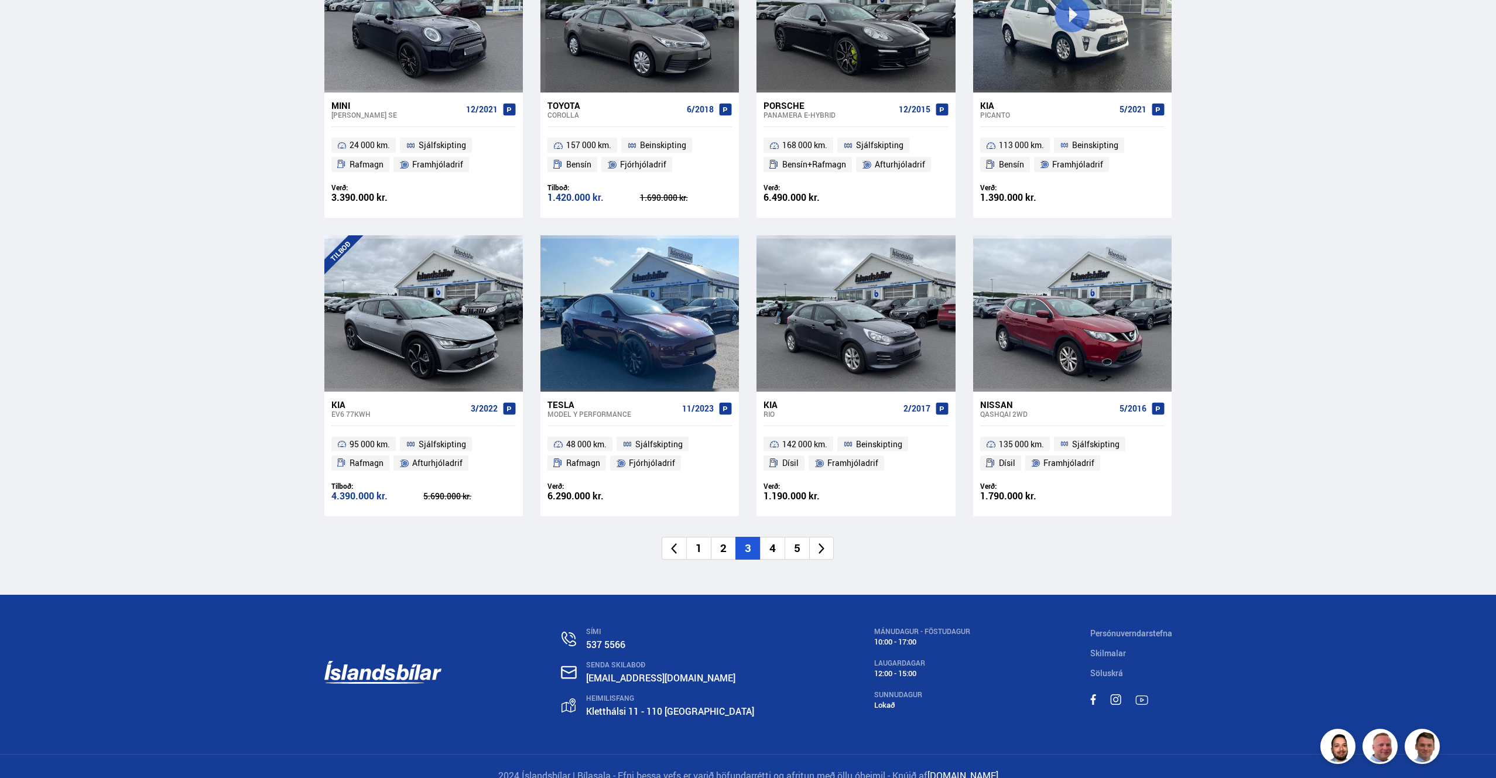
click at [819, 542] on icon at bounding box center [821, 548] width 13 height 13
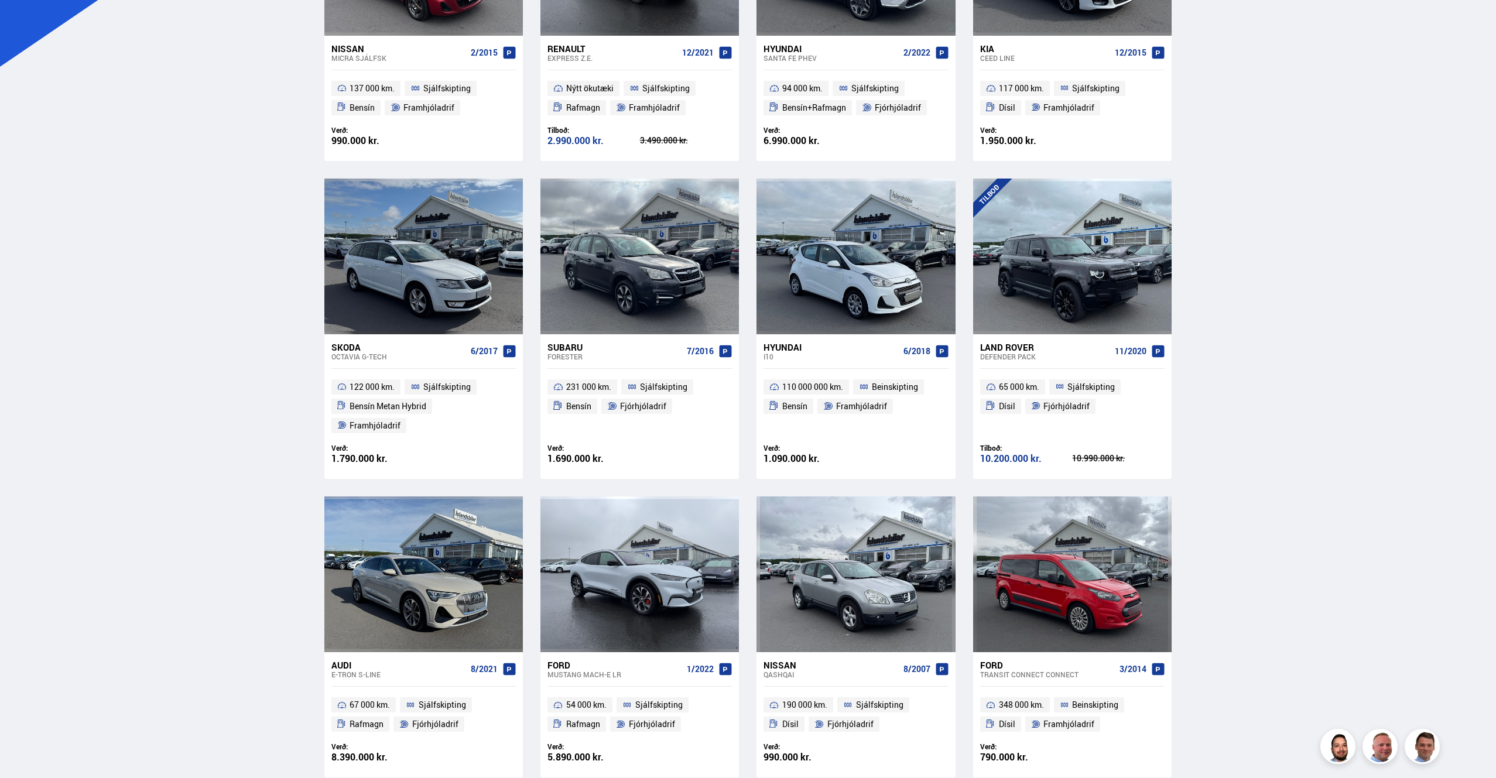
scroll to position [466, 0]
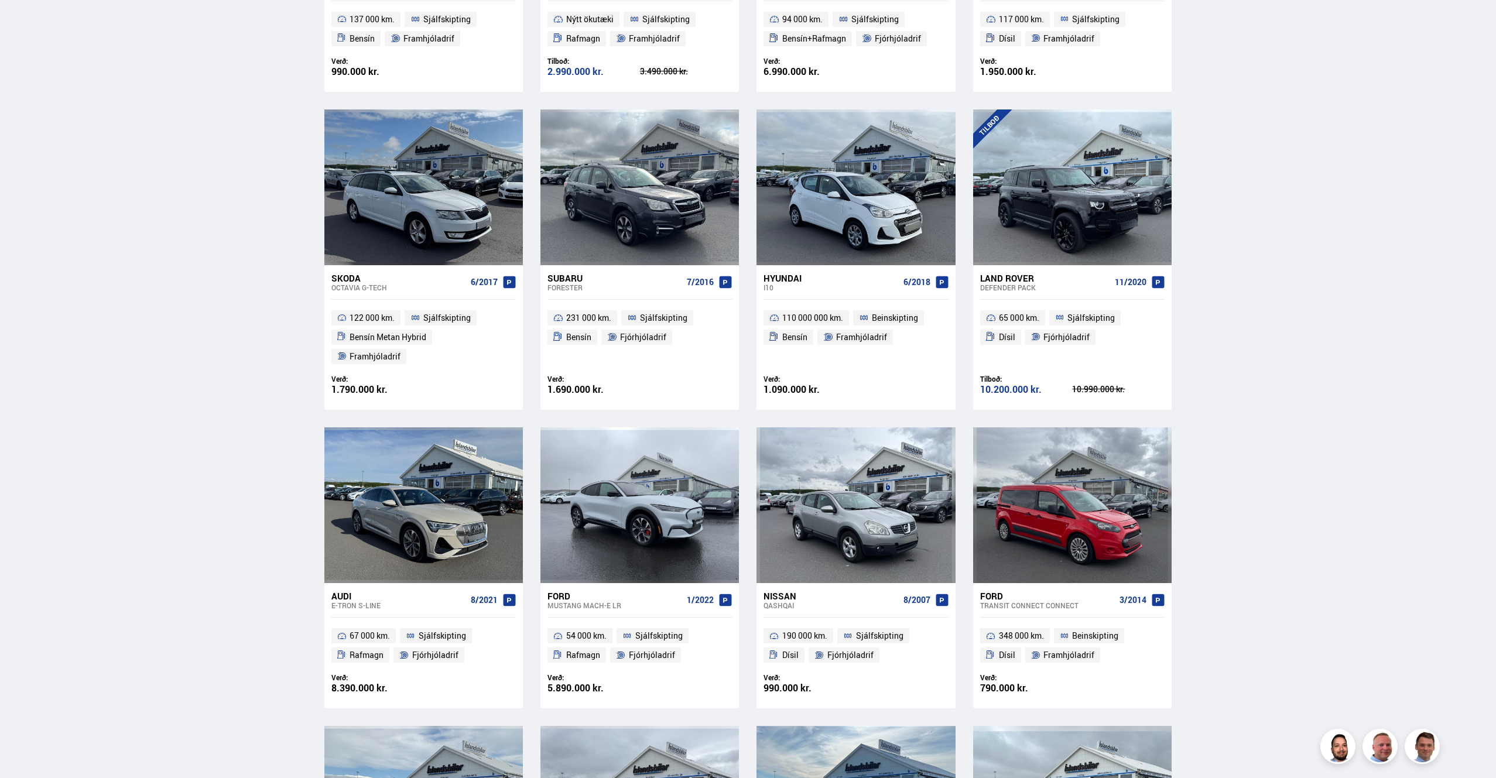
click at [1010, 279] on div "Land Rover" at bounding box center [1045, 278] width 130 height 11
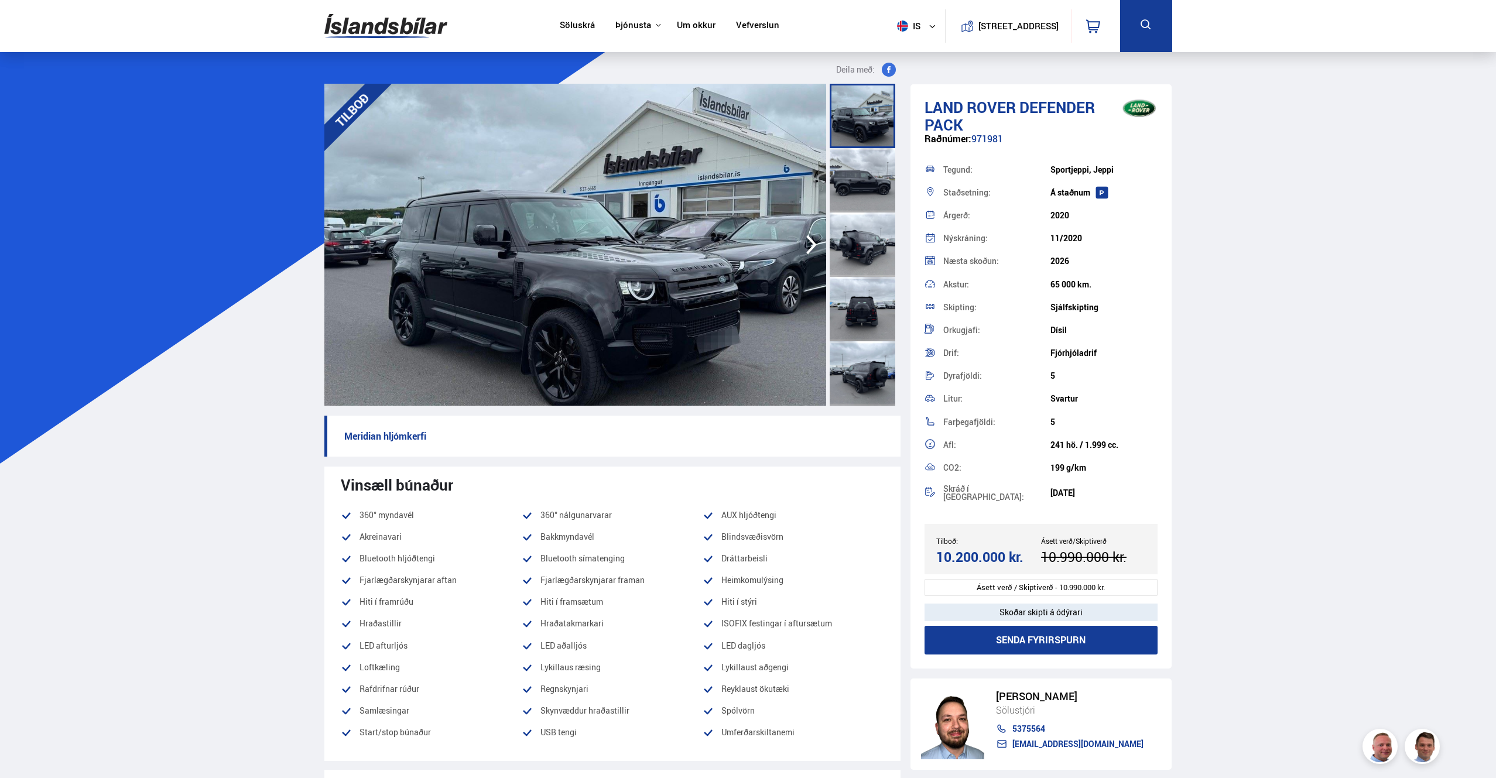
click at [860, 172] on div at bounding box center [863, 180] width 66 height 64
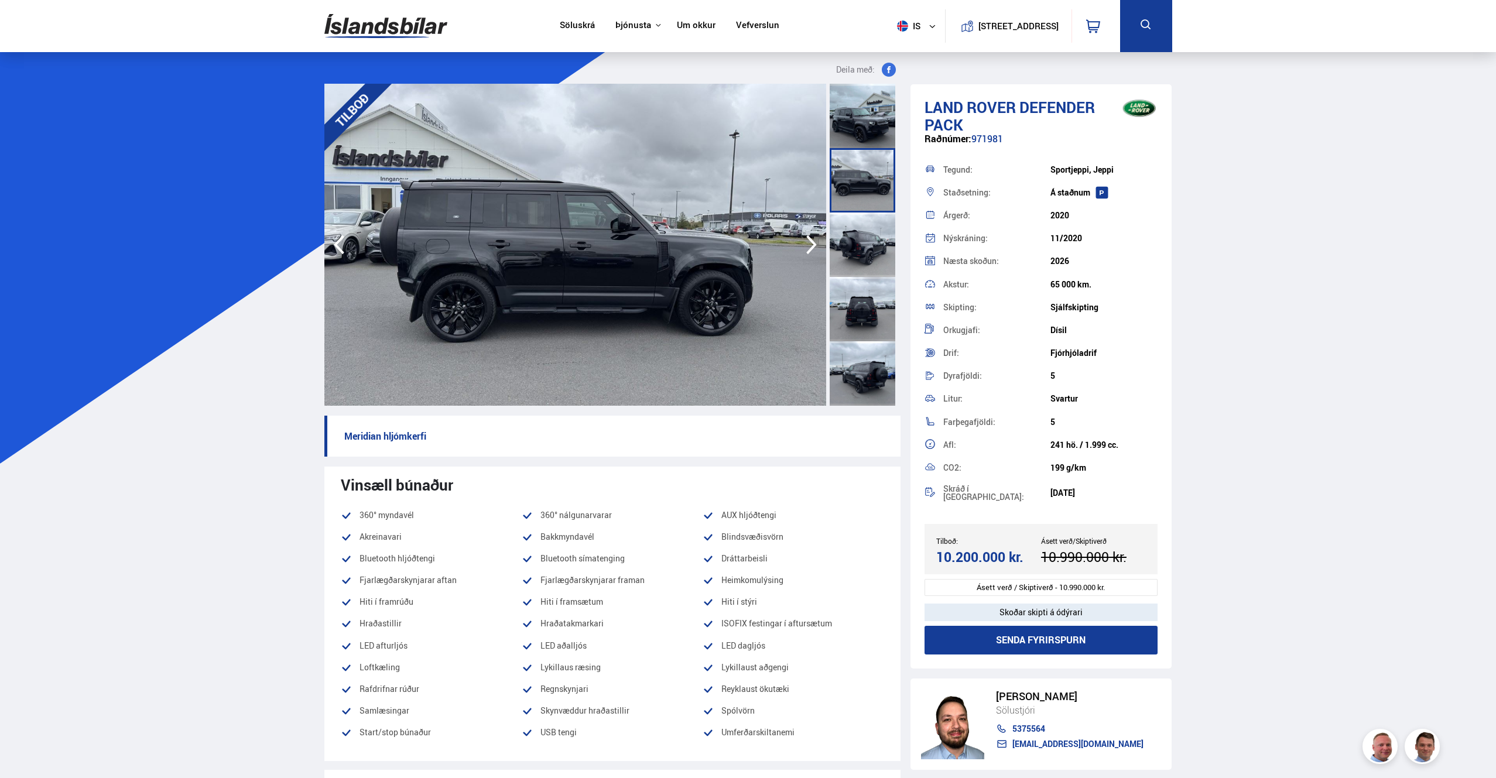
click at [857, 238] on div at bounding box center [863, 245] width 66 height 64
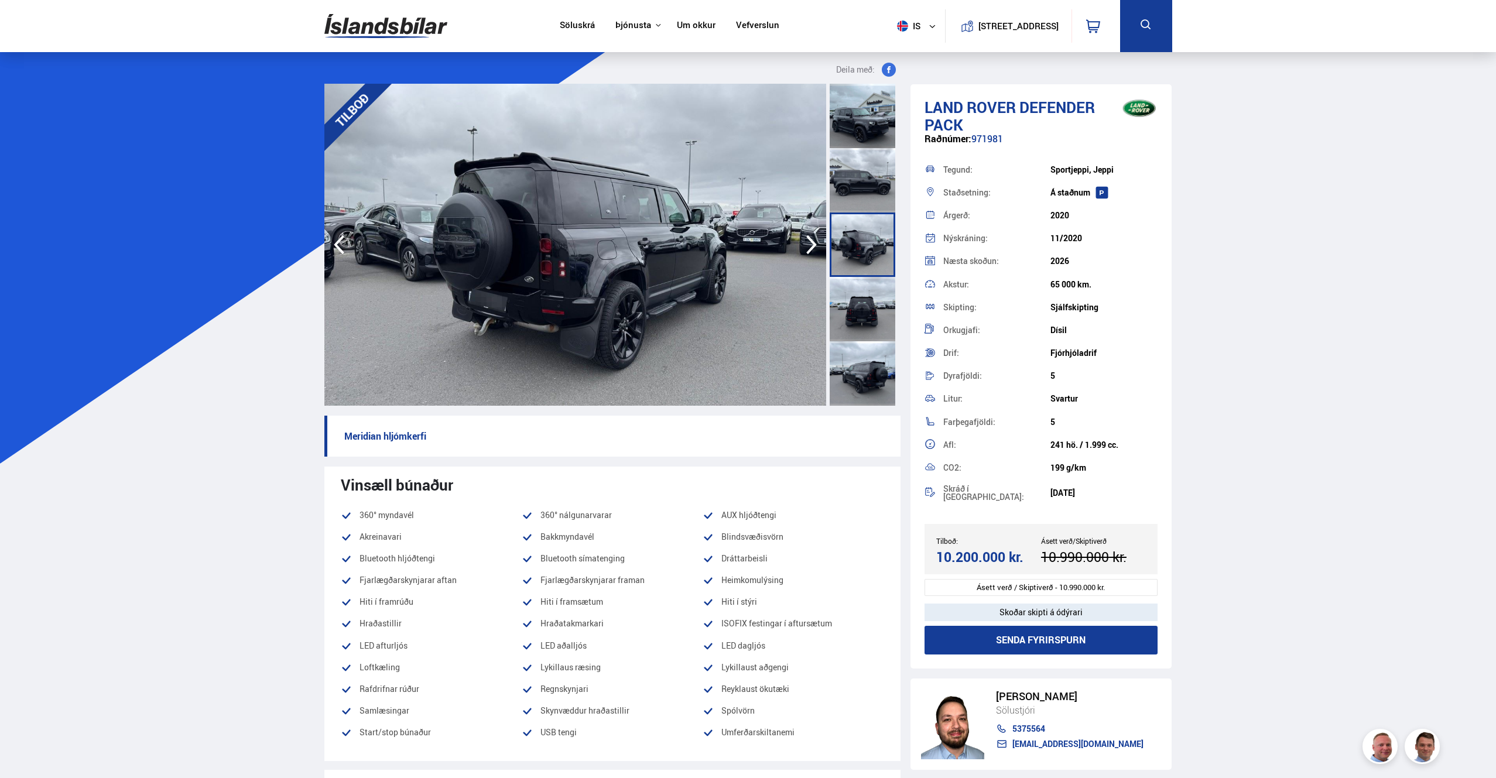
click at [863, 313] on div at bounding box center [863, 309] width 66 height 64
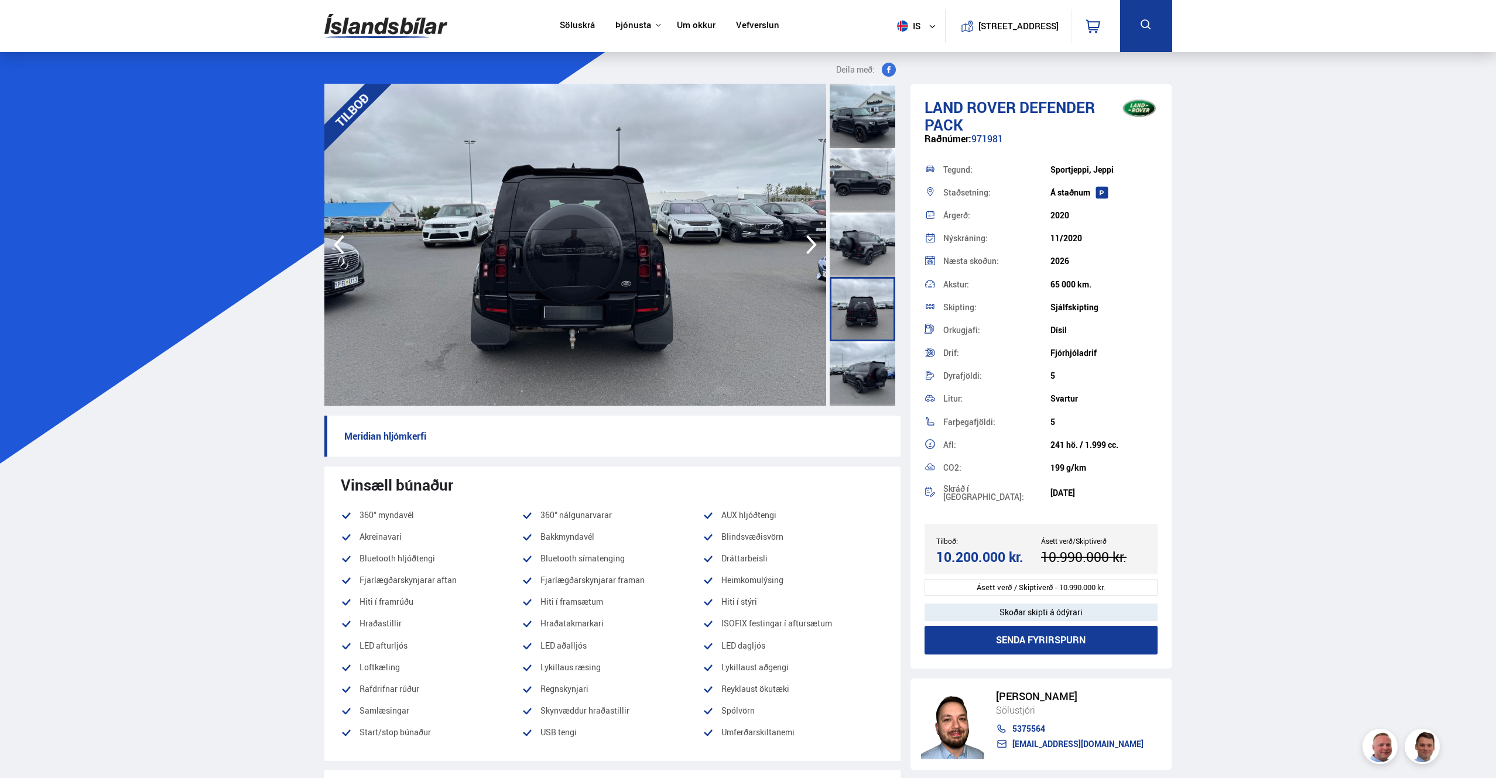
scroll to position [211, 0]
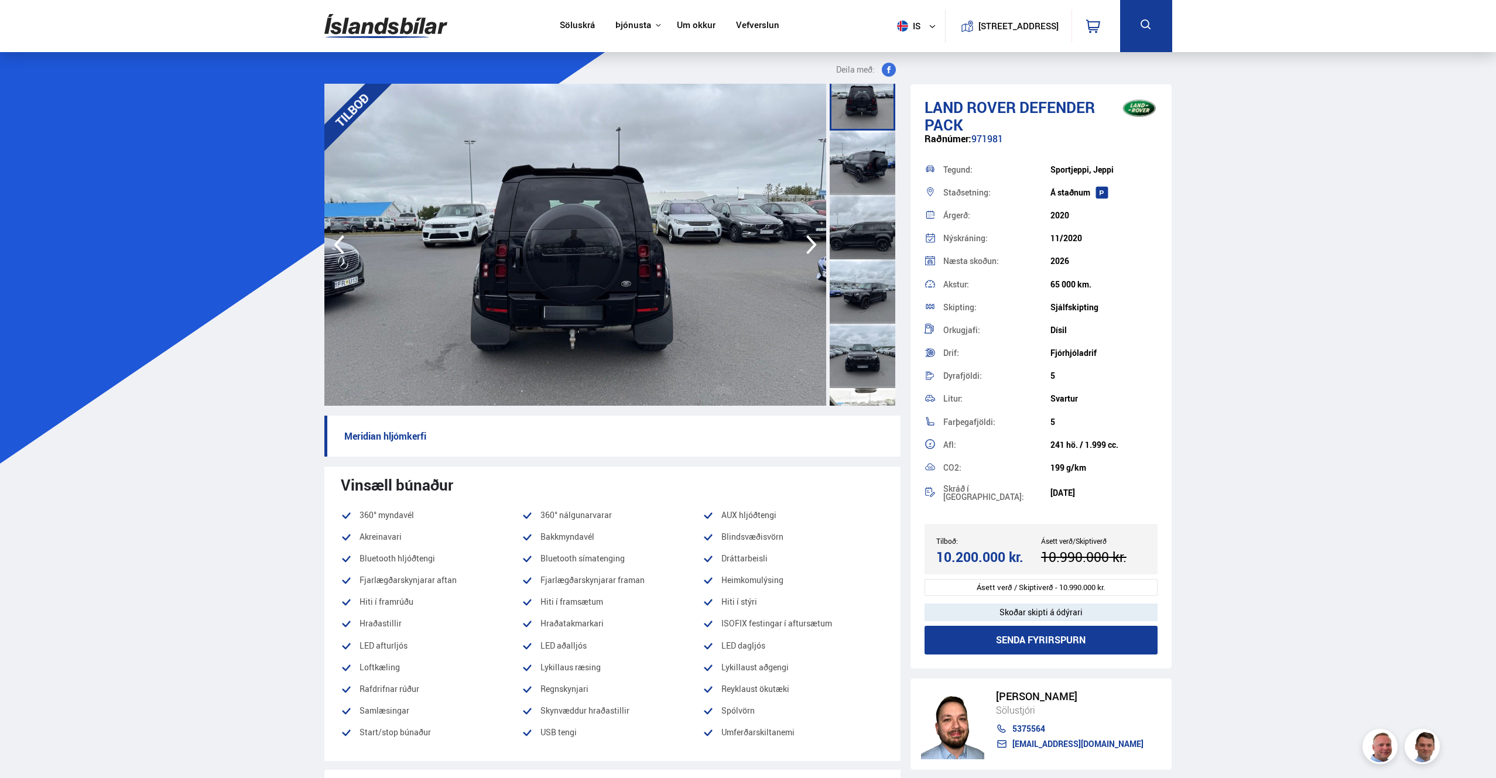
click at [864, 232] on div at bounding box center [863, 227] width 66 height 64
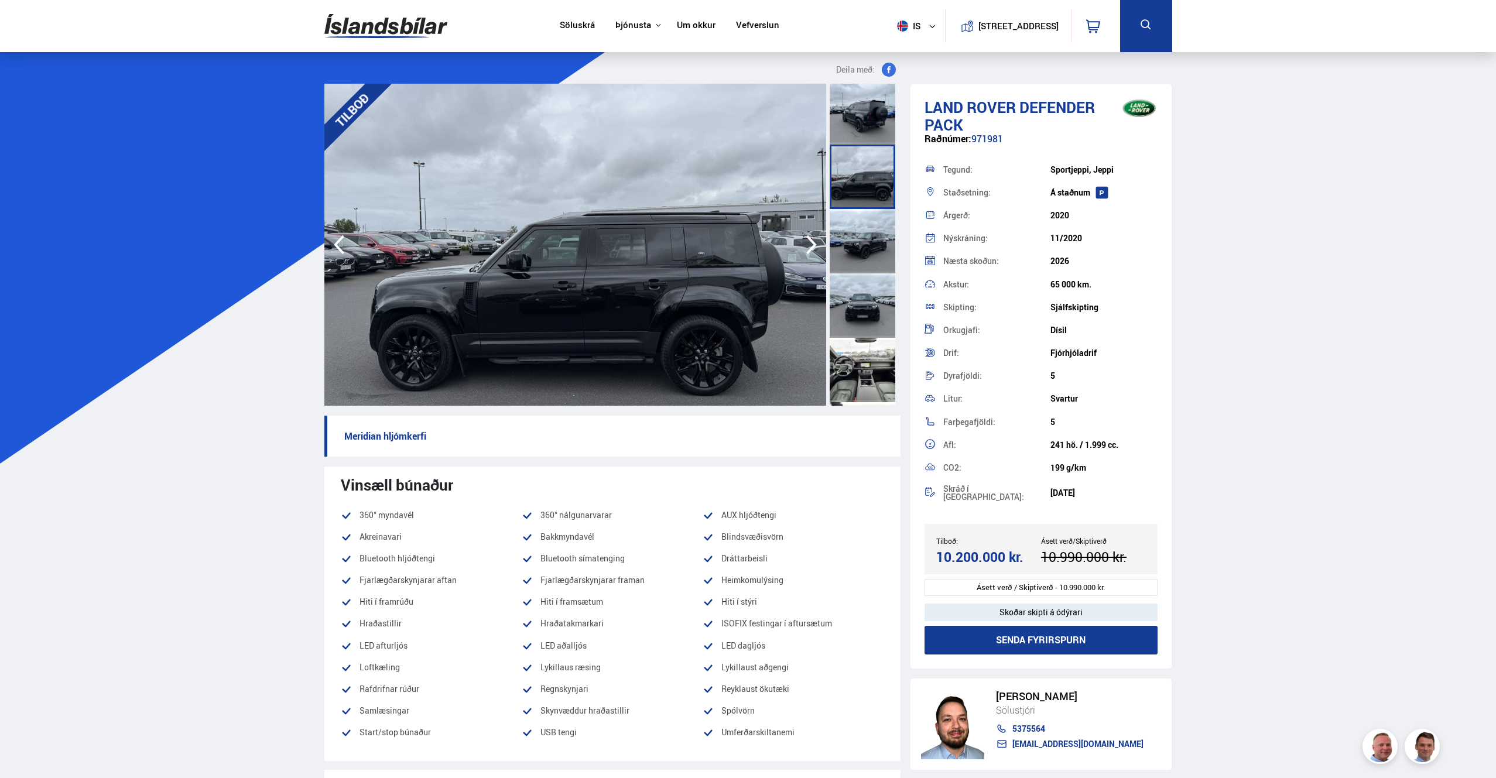
scroll to position [265, 0]
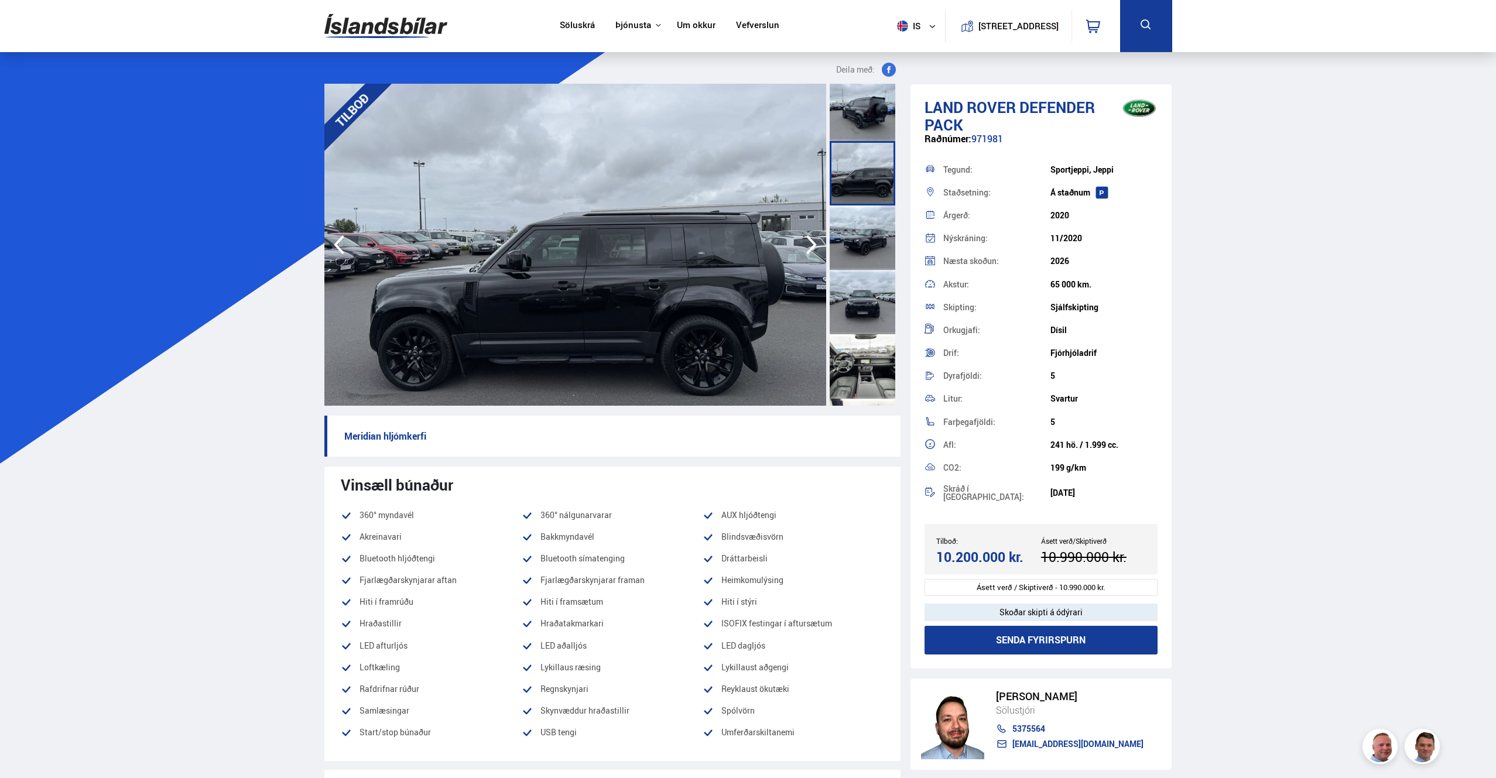
click at [868, 244] on div at bounding box center [863, 238] width 66 height 64
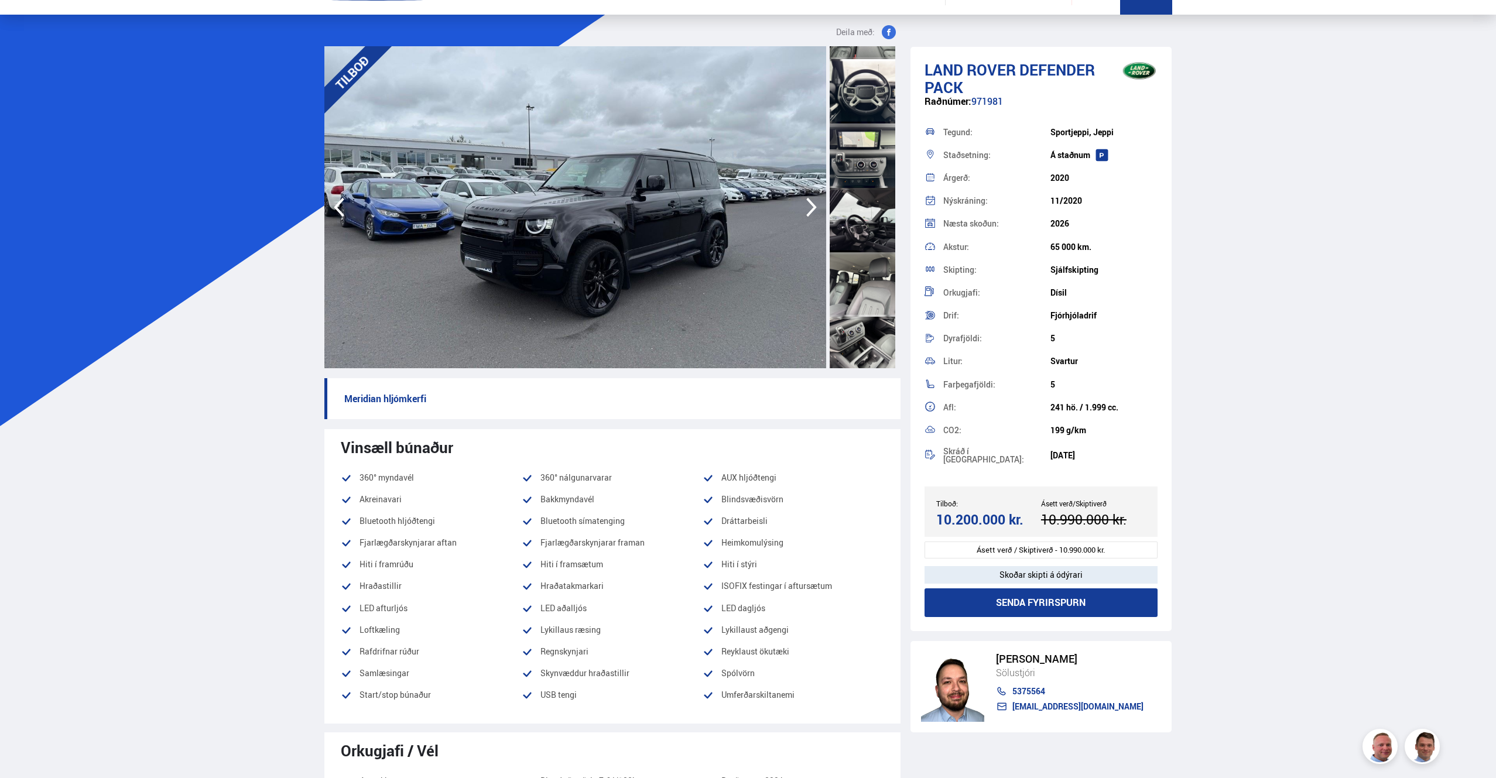
scroll to position [614, 0]
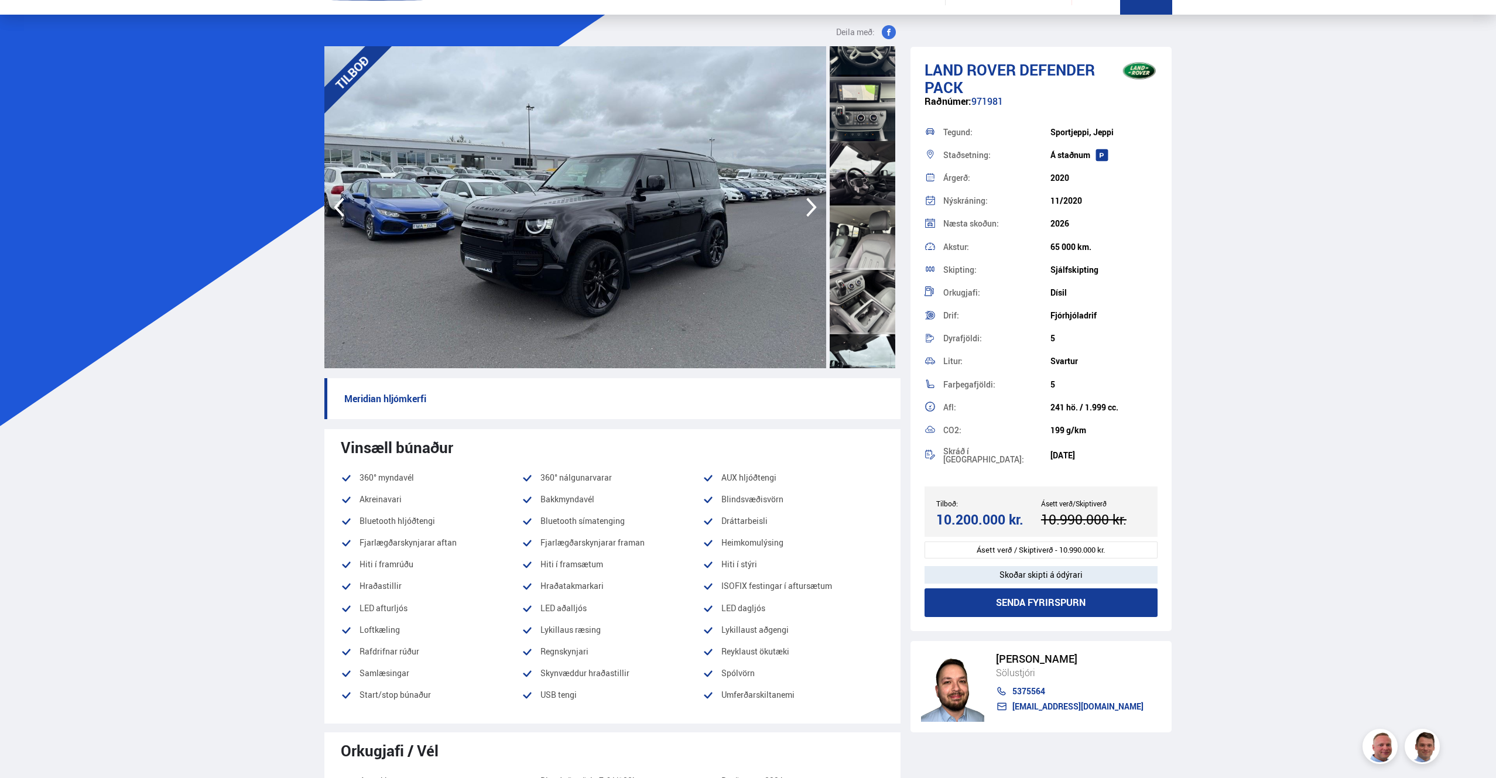
click at [866, 249] on div at bounding box center [863, 238] width 66 height 64
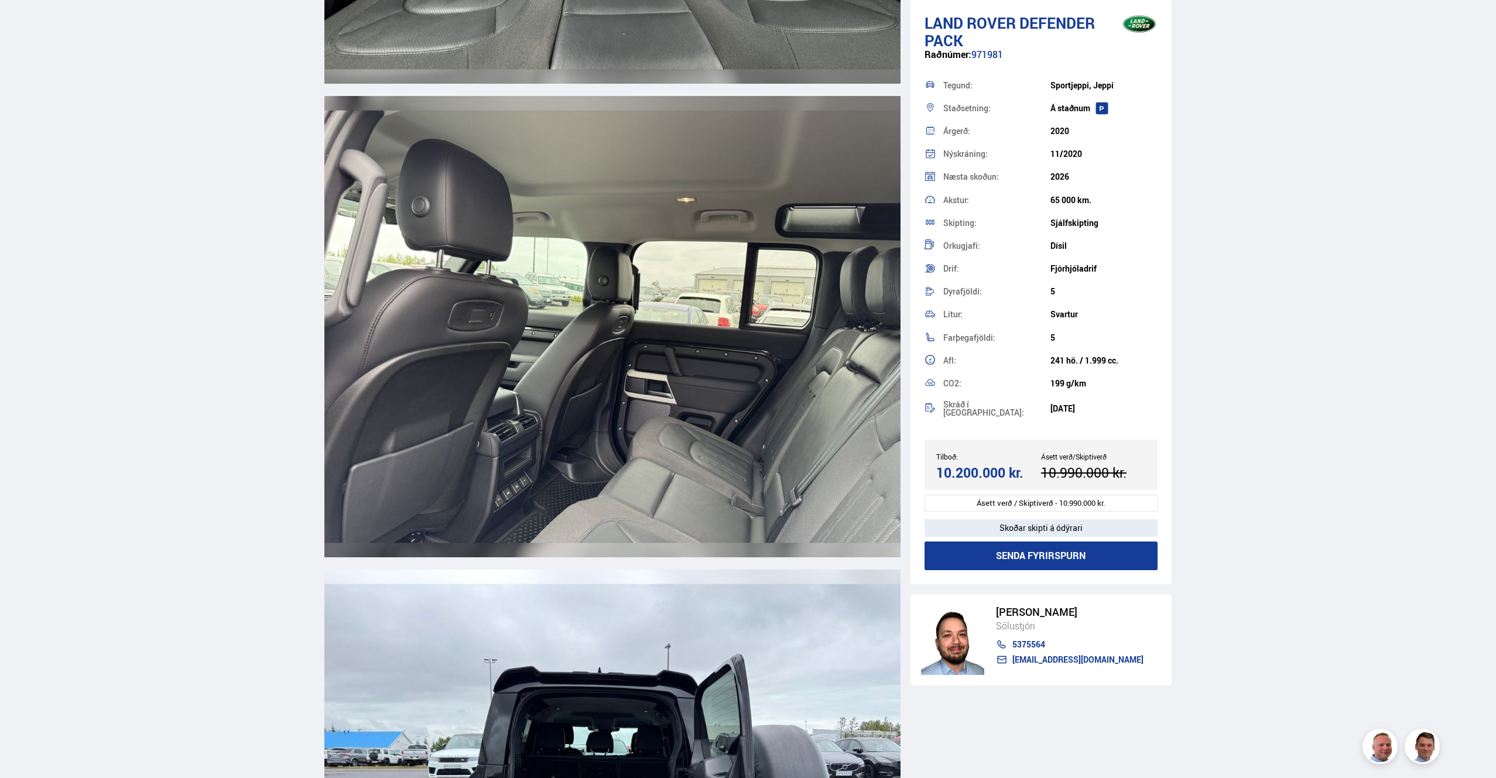
scroll to position [10079, 0]
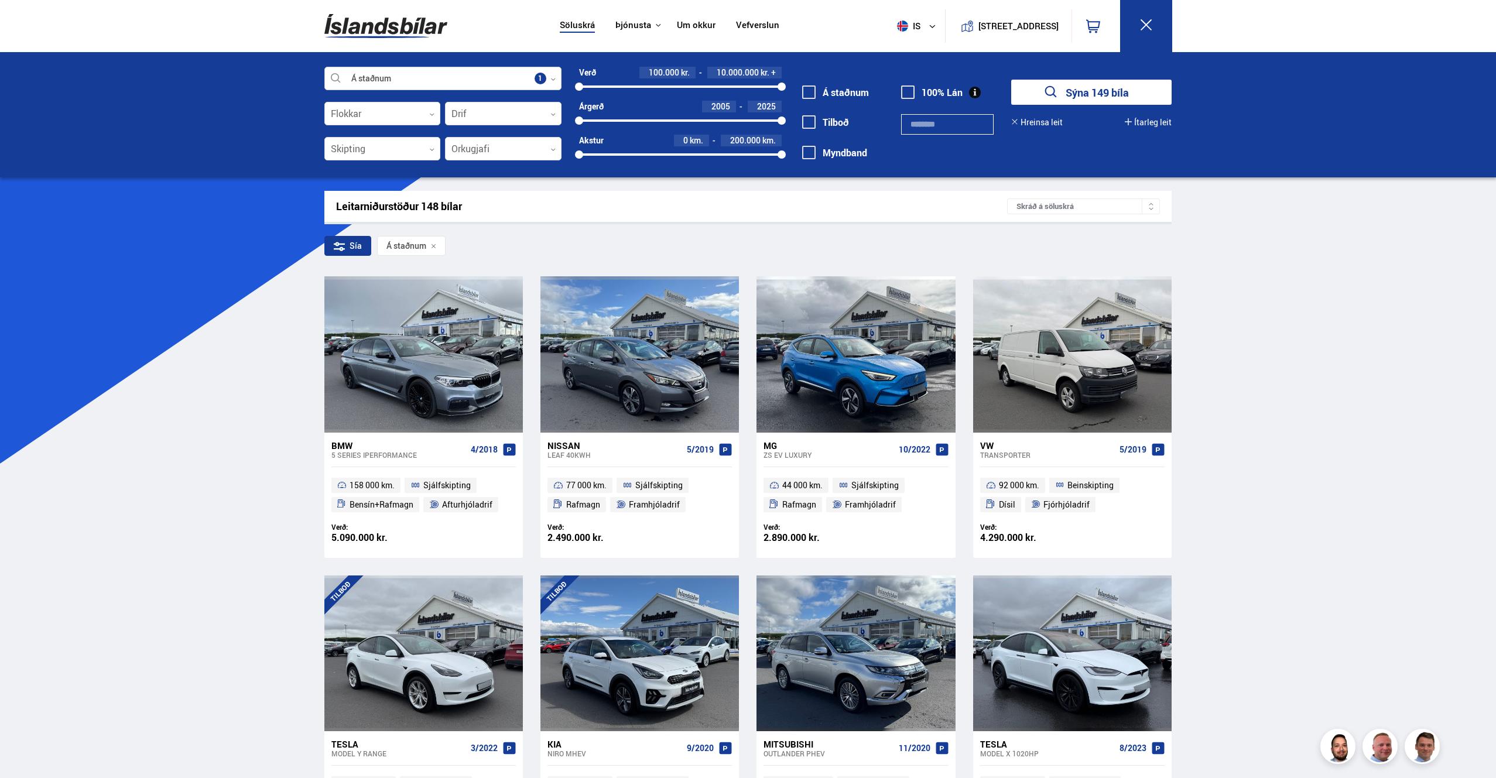
click at [484, 77] on div at bounding box center [442, 78] width 237 height 23
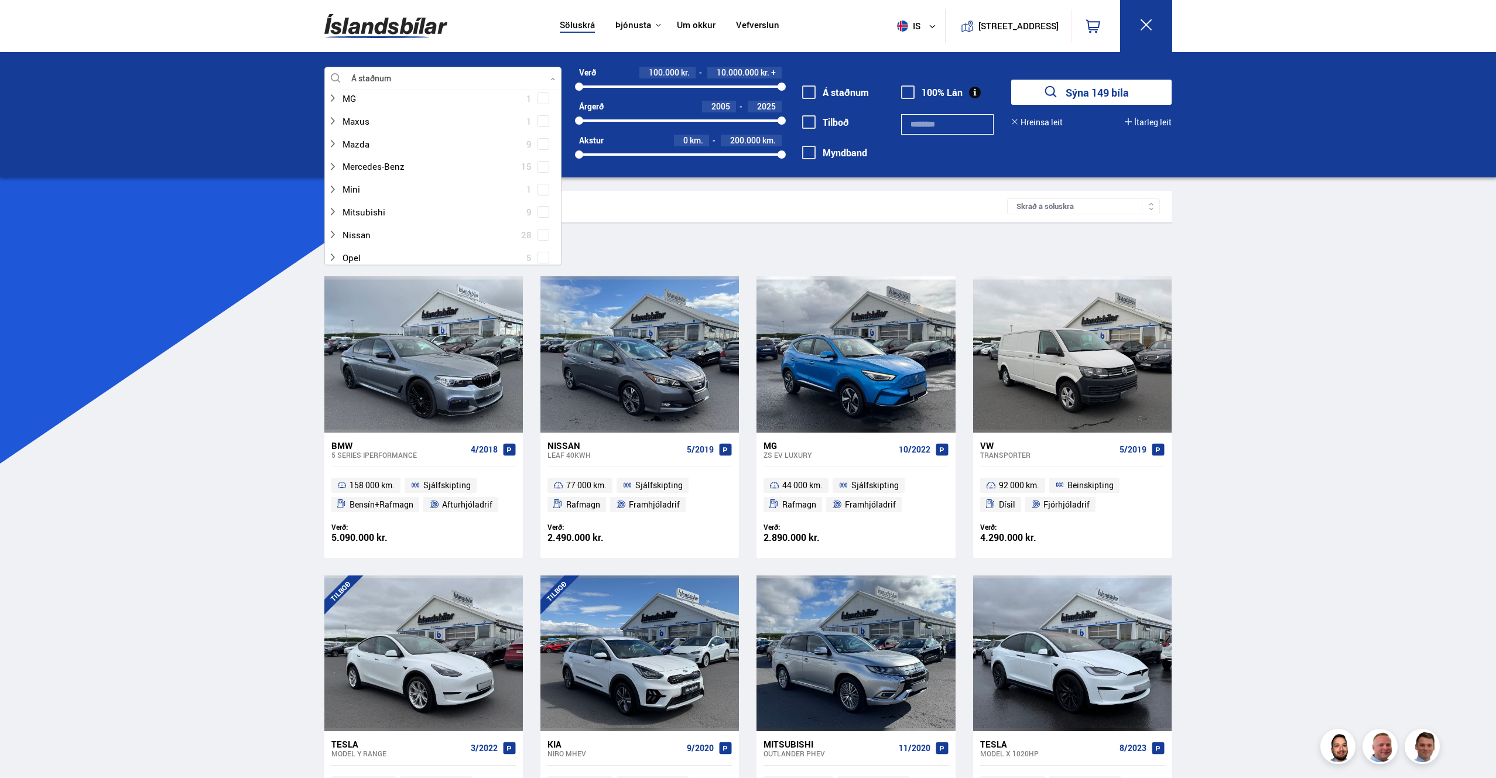
scroll to position [504, 0]
click at [218, 134] on div "Á staðnum Veldu framleiðanda, gerð eða eiginleika 1 Hreinsa valið Audi 15 BMW 2…" at bounding box center [748, 114] width 1496 height 125
